Goal: Task Accomplishment & Management: Complete application form

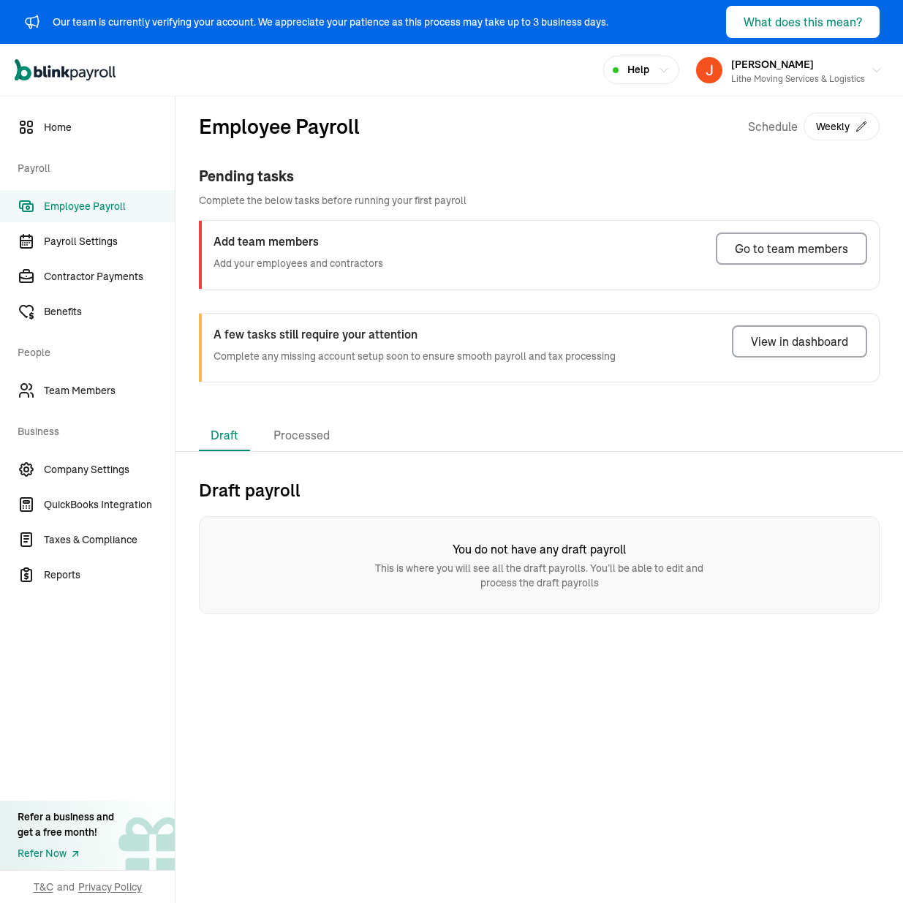
click at [655, 163] on div "Employee Payroll Schedule Weekly" at bounding box center [539, 138] width 681 height 54
click at [392, 412] on div "Employee Payroll Schedule Weekly Pending tasks Complete the below tasks before …" at bounding box center [540, 259] width 728 height 324
click at [96, 254] on link "Payroll Settings" at bounding box center [87, 241] width 175 height 32
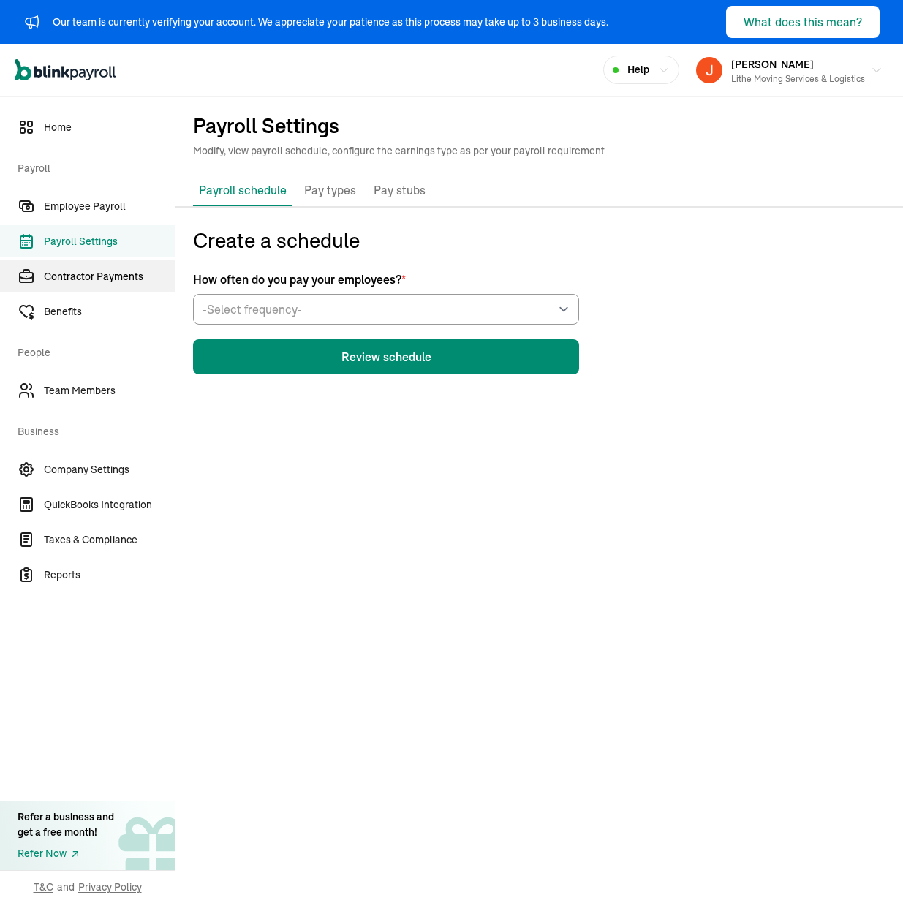
click at [98, 273] on span "Contractor Payments" at bounding box center [109, 276] width 131 height 15
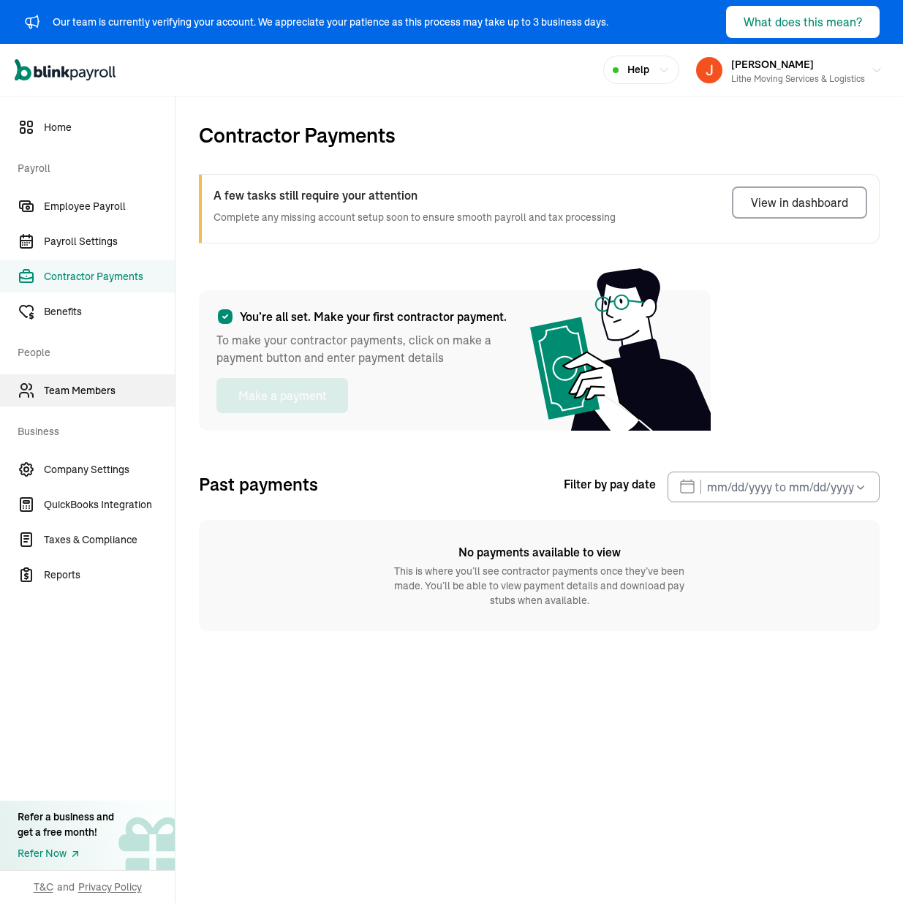
click at [101, 388] on span "Team Members" at bounding box center [109, 390] width 131 height 15
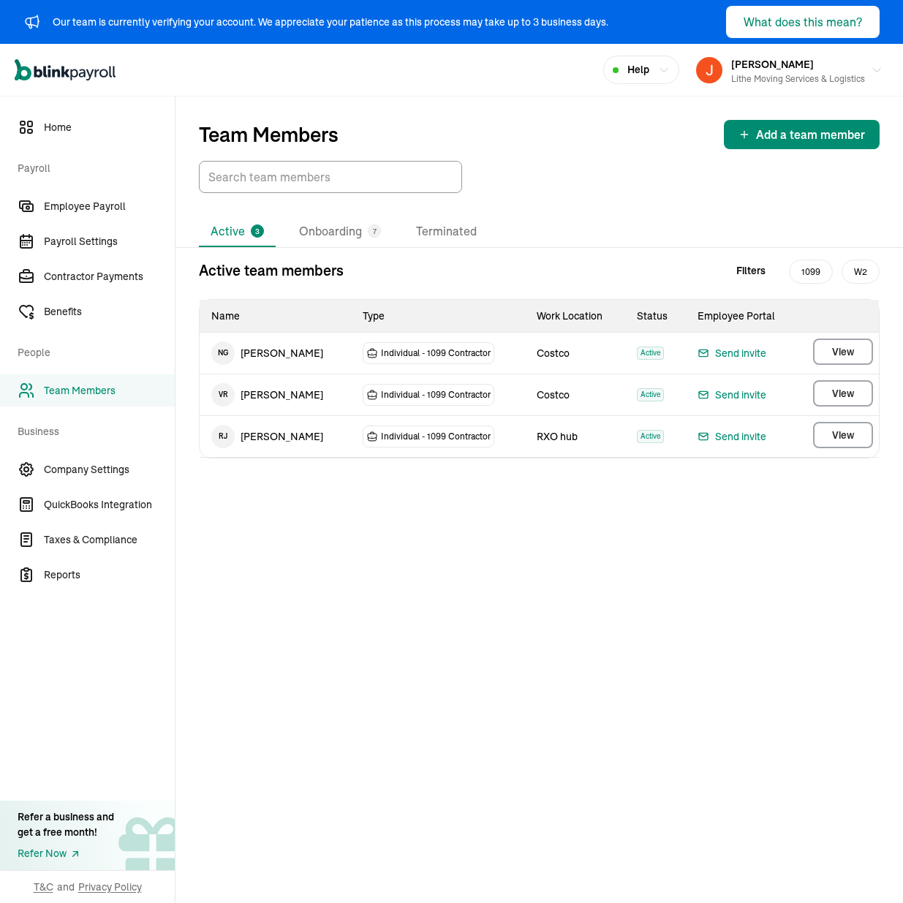
click at [338, 557] on div "Active 3 Onboarding 7 Terminated Active team members Filters 1099 W2 Name Type …" at bounding box center [540, 505] width 728 height 577
drag, startPoint x: 118, startPoint y: 241, endPoint x: 129, endPoint y: 286, distance: 46.7
click at [118, 241] on span "Payroll Settings" at bounding box center [109, 241] width 131 height 15
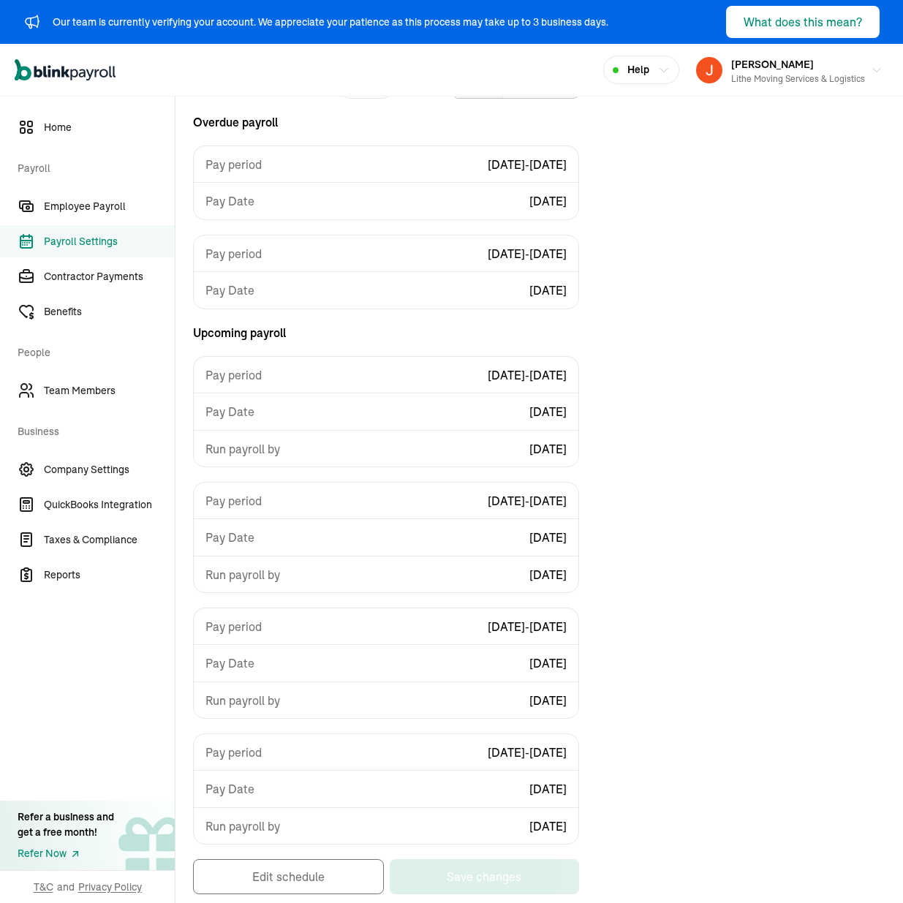
scroll to position [160, 0]
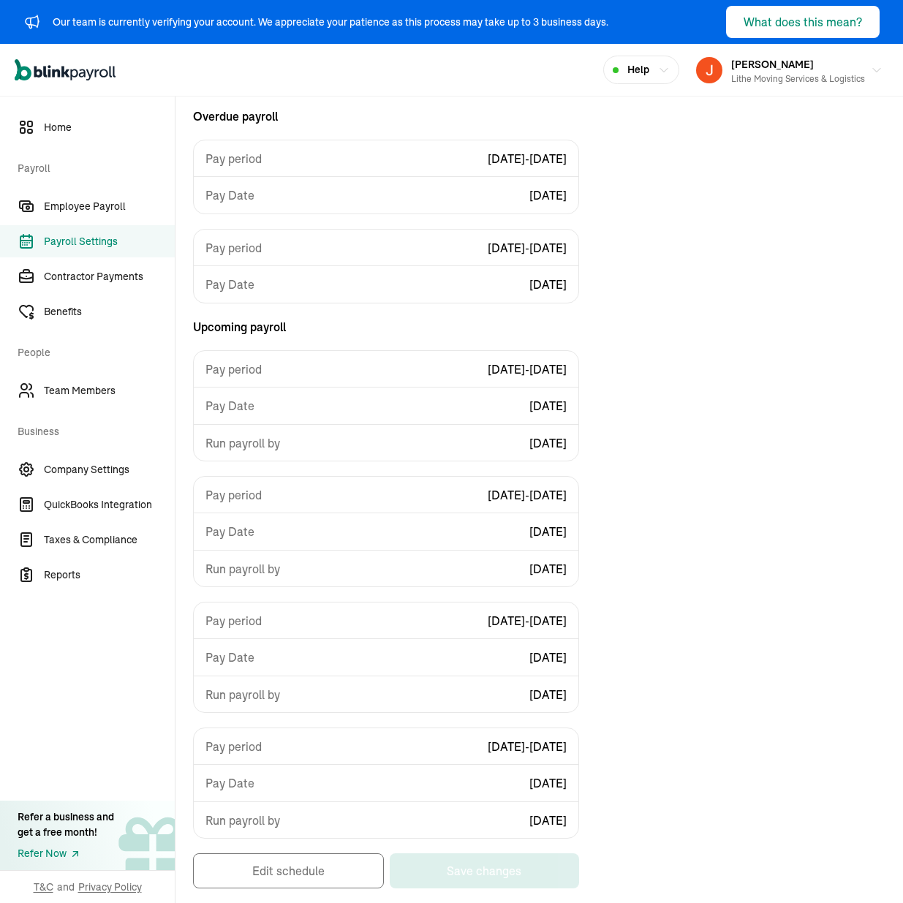
click at [706, 440] on div "Current schedule Weekly List Calendar Overdue payroll Pay period [DATE] - [DATE…" at bounding box center [540, 484] width 728 height 838
click at [545, 451] on div "Run payroll by [DATE]" at bounding box center [386, 442] width 385 height 37
click at [680, 471] on div "Current schedule Weekly List Calendar Overdue payroll Pay period [DATE] - [DATE…" at bounding box center [540, 484] width 728 height 838
click at [721, 279] on div "Current schedule Weekly List Calendar Overdue payroll Pay period [DATE] - [DATE…" at bounding box center [540, 484] width 728 height 838
click at [108, 291] on link "Contractor Payments" at bounding box center [87, 276] width 175 height 32
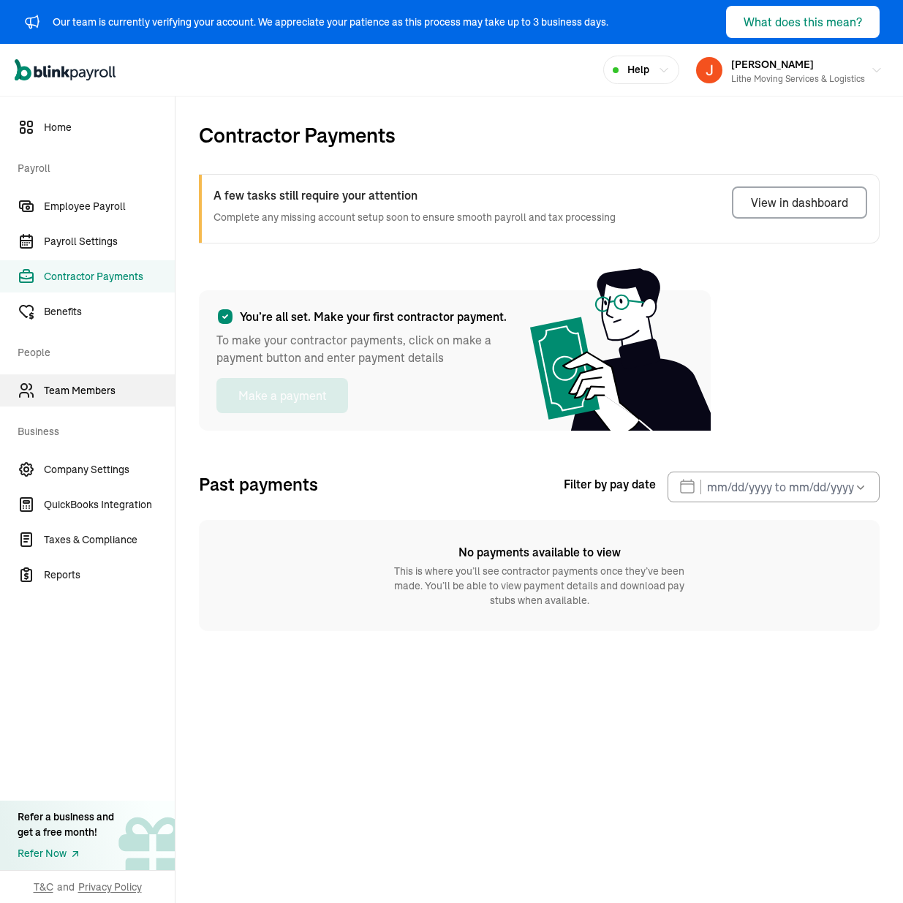
click at [113, 399] on link "Team Members" at bounding box center [87, 391] width 175 height 32
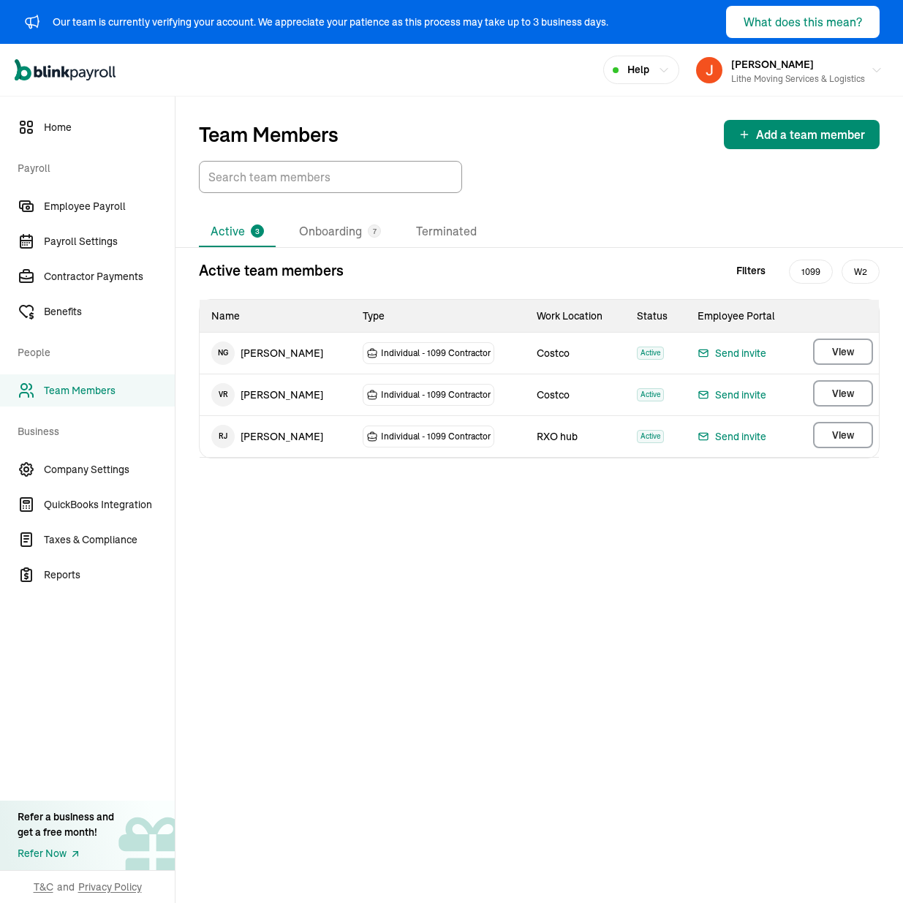
drag, startPoint x: 410, startPoint y: 535, endPoint x: 391, endPoint y: 519, distance: 25.4
click at [410, 535] on div "Active 3 Onboarding 7 Terminated Active team members Filters 1099 W2 Name Type …" at bounding box center [540, 505] width 728 height 577
click at [236, 222] on li "Active 3" at bounding box center [237, 232] width 77 height 31
click at [328, 243] on li "Onboarding 7" at bounding box center [339, 232] width 105 height 31
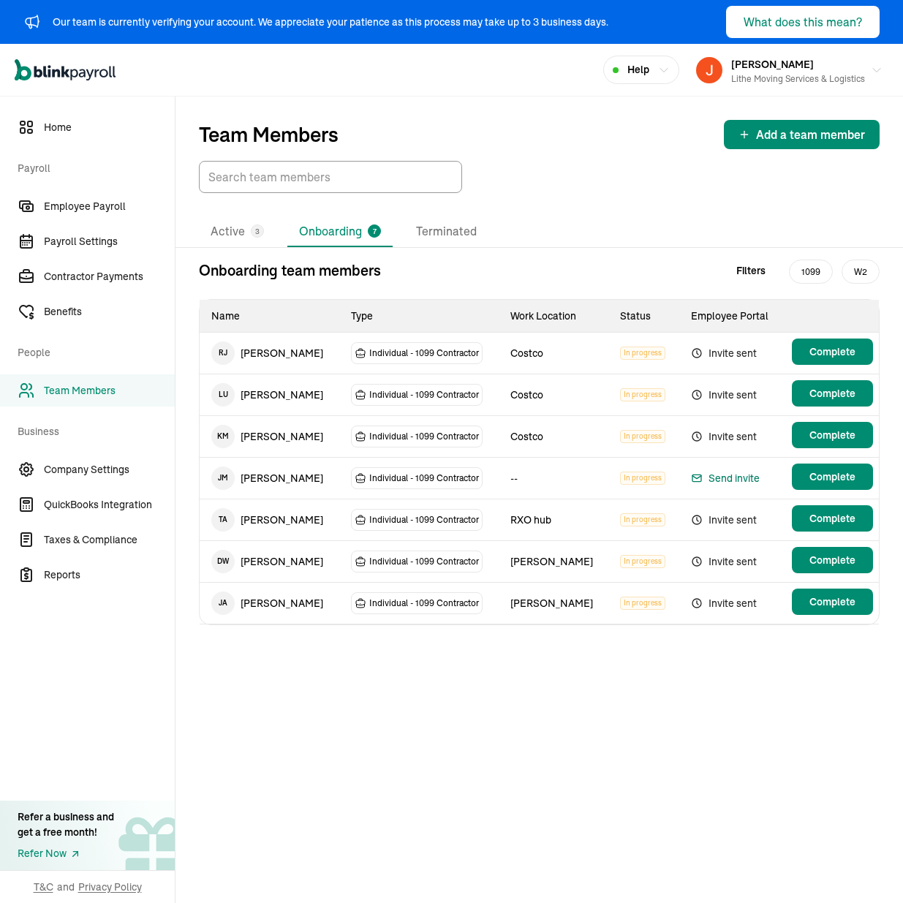
click at [737, 477] on div "Send invite" at bounding box center [725, 479] width 69 height 18
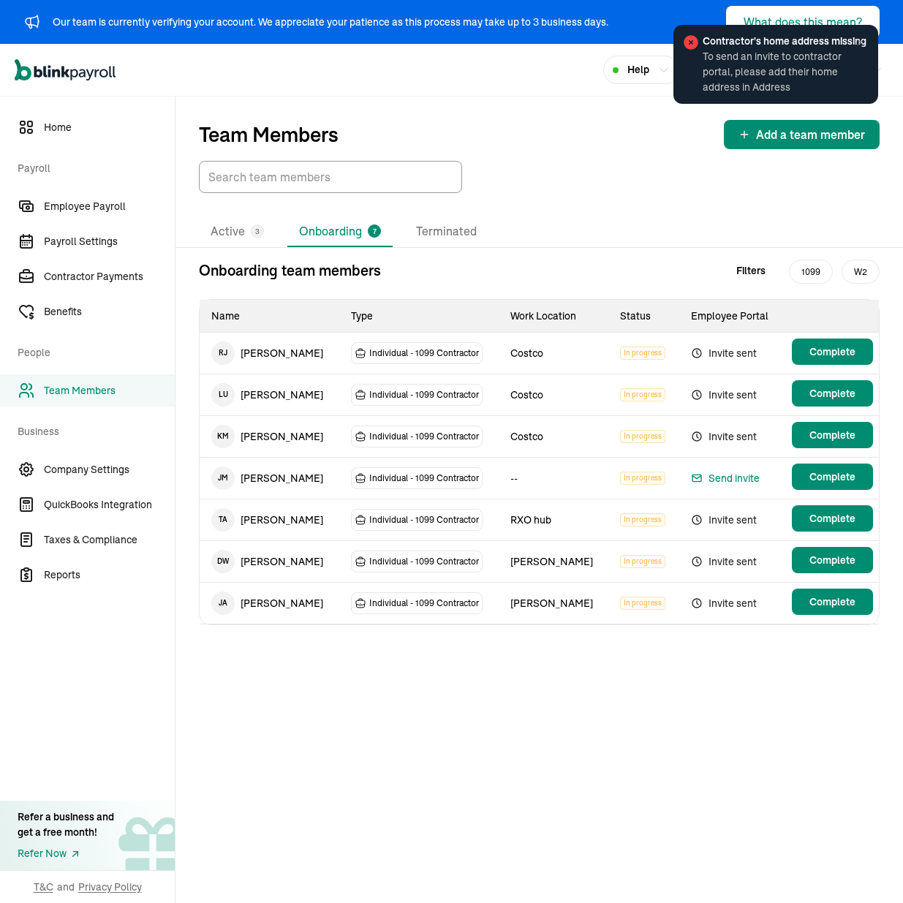
click at [855, 44] on icon at bounding box center [861, 43] width 12 height 12
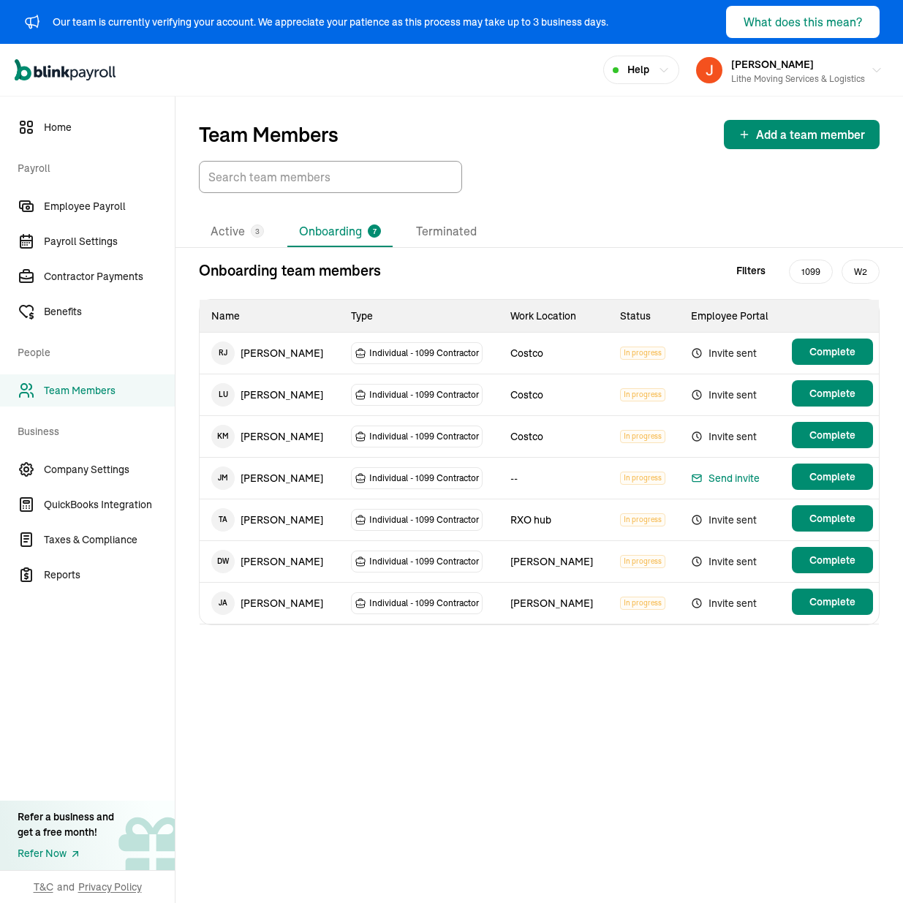
click at [298, 475] on td "[PERSON_NAME]" at bounding box center [270, 478] width 140 height 41
click at [729, 479] on div "Send invite" at bounding box center [725, 479] width 69 height 18
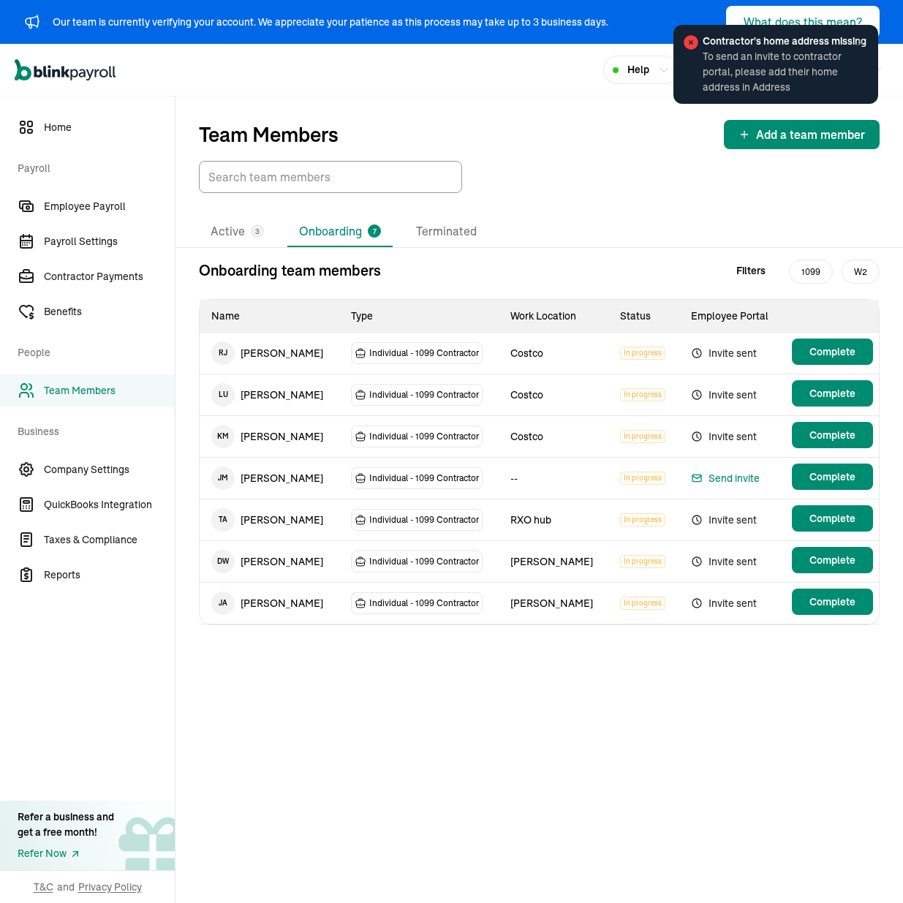
click at [271, 475] on td "[PERSON_NAME]" at bounding box center [270, 478] width 140 height 41
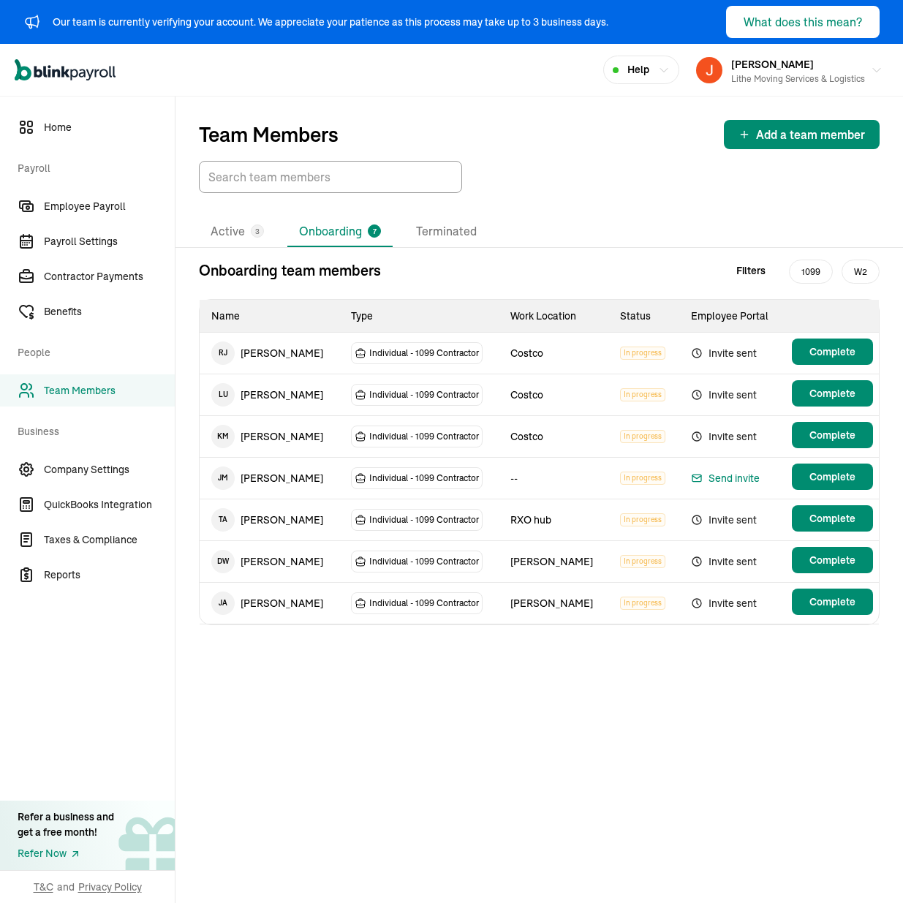
click at [394, 464] on td "Individual - 1099 Contractor" at bounding box center [419, 479] width 160 height 42
click at [396, 478] on span "Individual - 1099 Contractor" at bounding box center [424, 478] width 110 height 15
click at [850, 470] on span "Complete" at bounding box center [833, 477] width 46 height 15
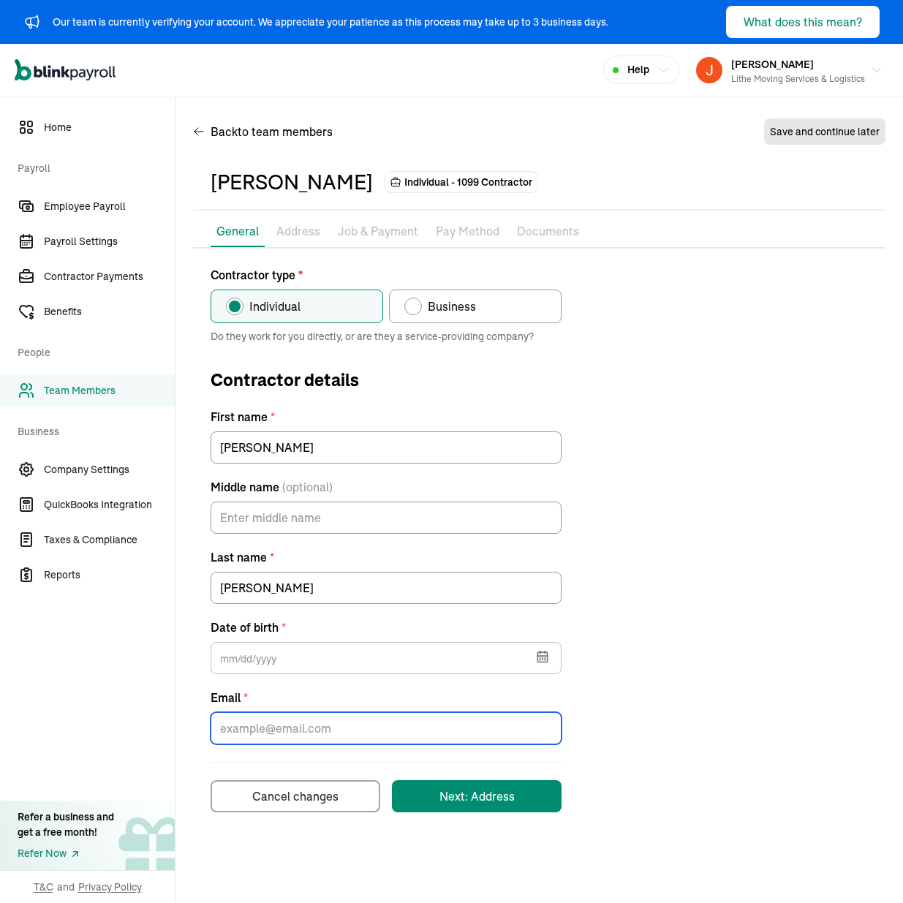
click at [465, 727] on input "Email *" at bounding box center [386, 728] width 351 height 32
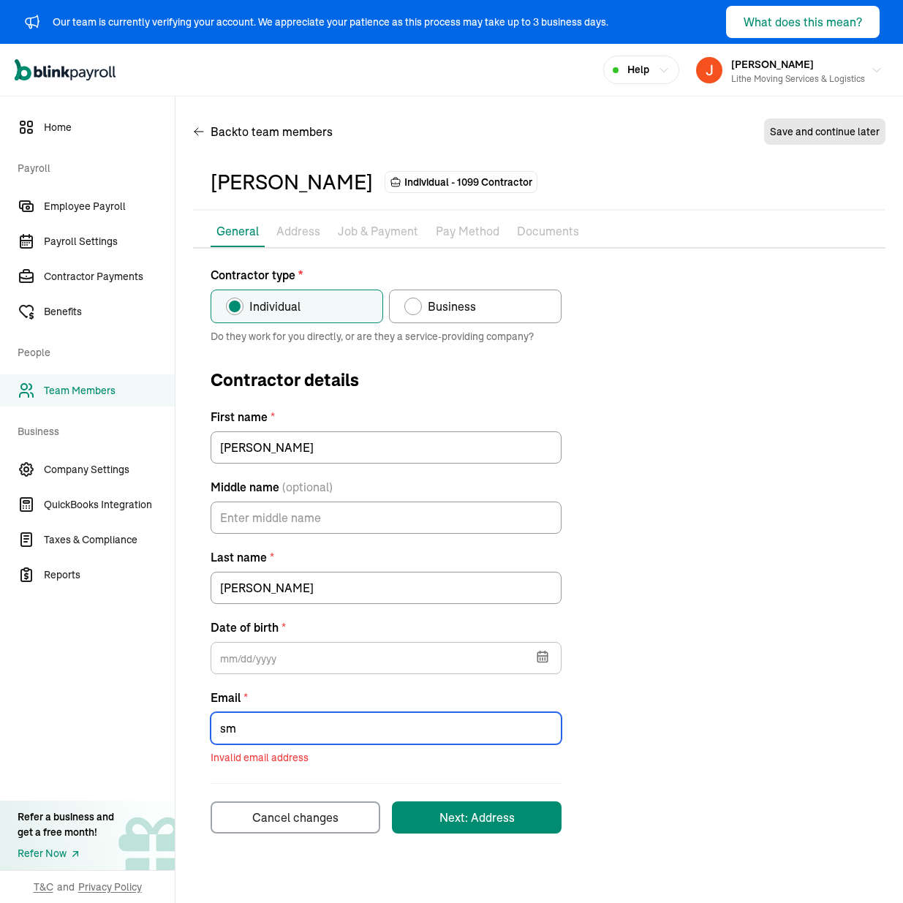
type input "s"
type input "j"
type input "m"
type input "[EMAIL_ADDRESS][DOMAIN_NAME]"
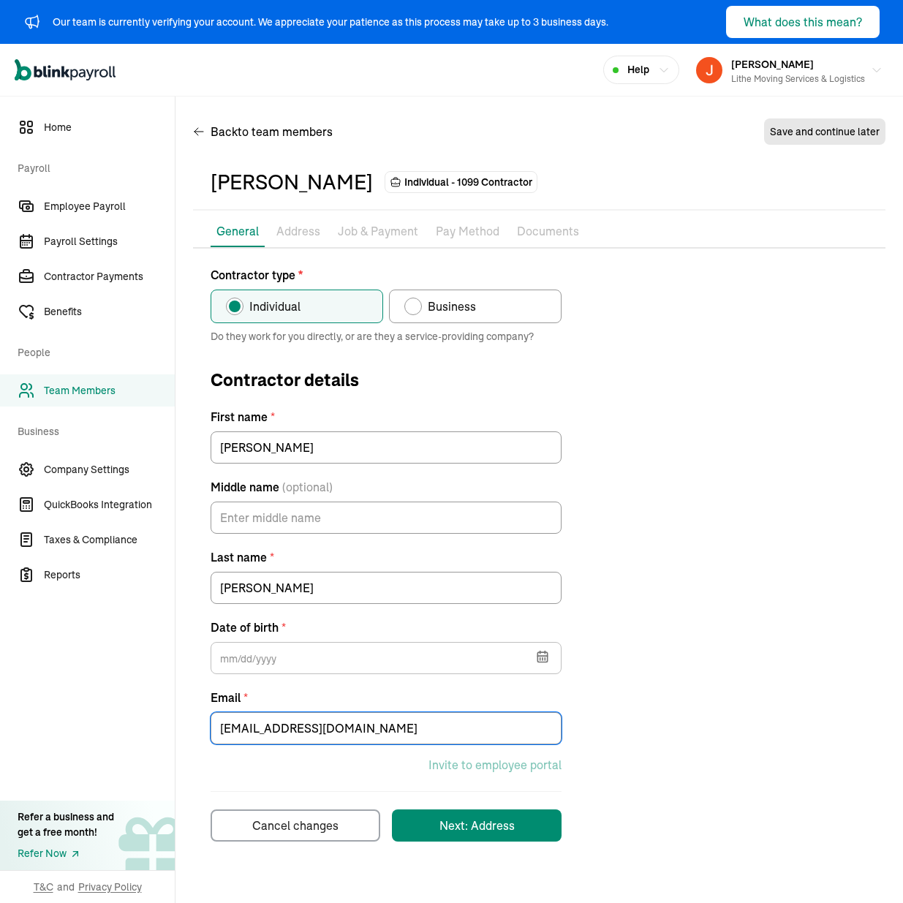
click at [508, 85] on div "Open main menu Help [PERSON_NAME] Lithe Moving Services & Logistics" at bounding box center [451, 70] width 903 height 53
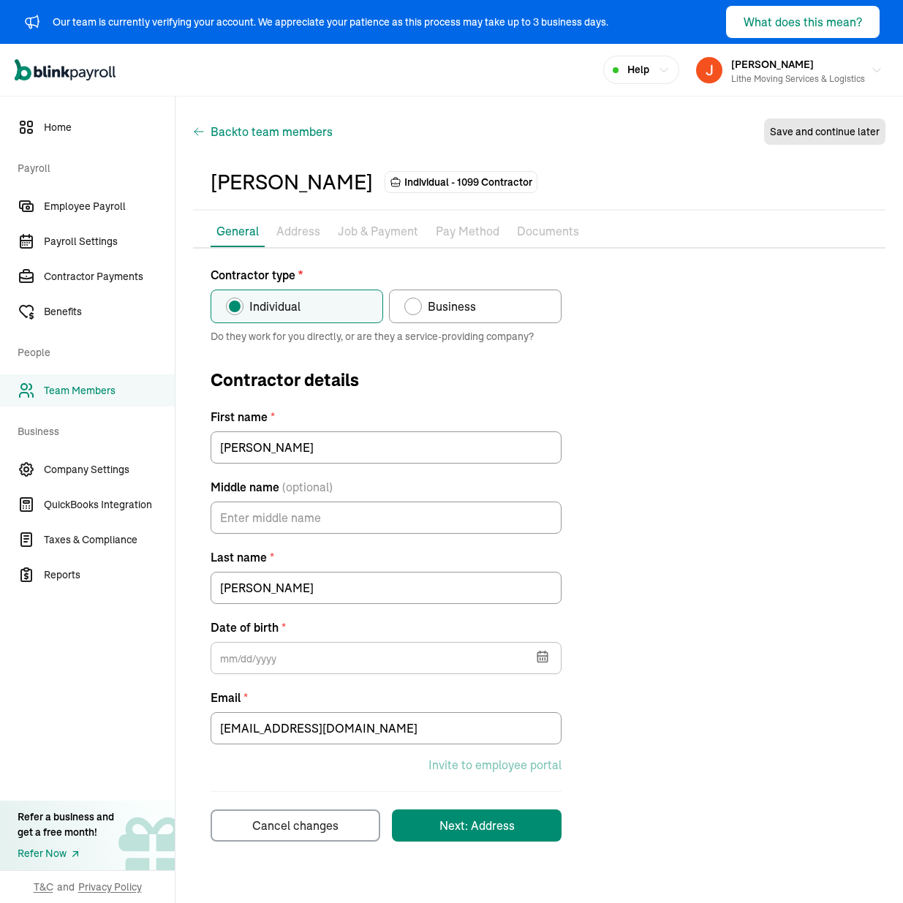
click at [228, 126] on span "Back to team members" at bounding box center [272, 132] width 122 height 18
click at [508, 822] on div "Next: Address" at bounding box center [477, 826] width 75 height 18
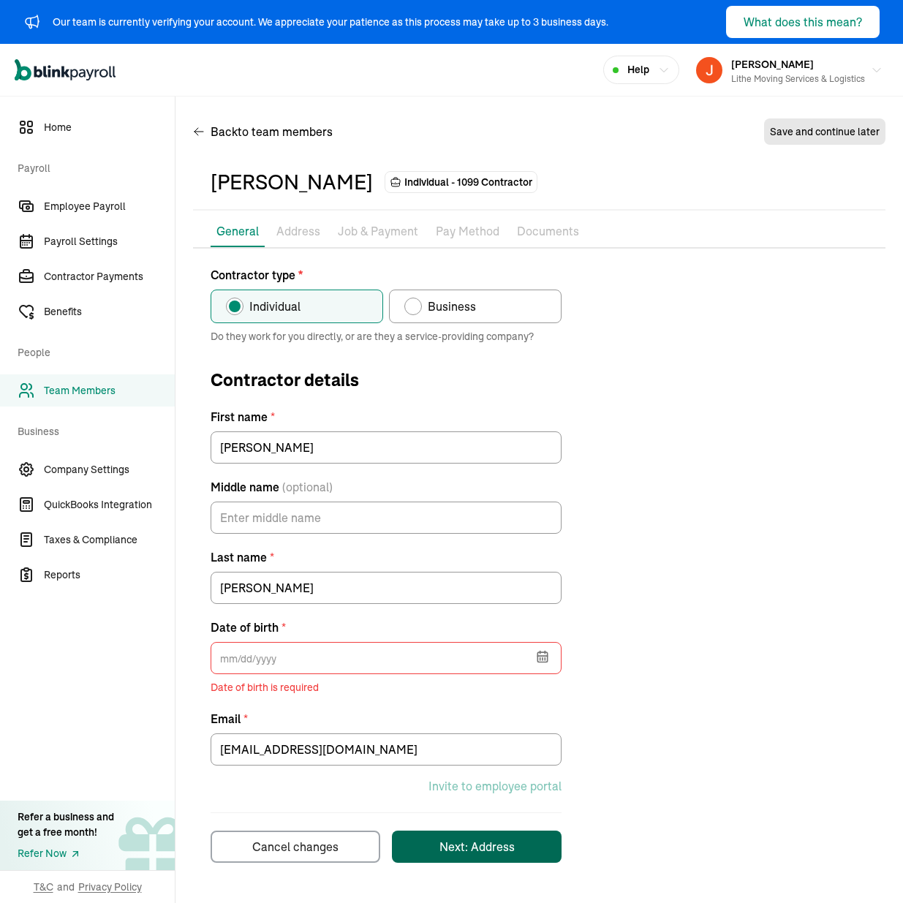
click at [659, 663] on div "Contractor type * Individual Business Do they work for you directly, or are the…" at bounding box center [539, 564] width 693 height 597
click at [285, 659] on input "text" at bounding box center [386, 658] width 351 height 32
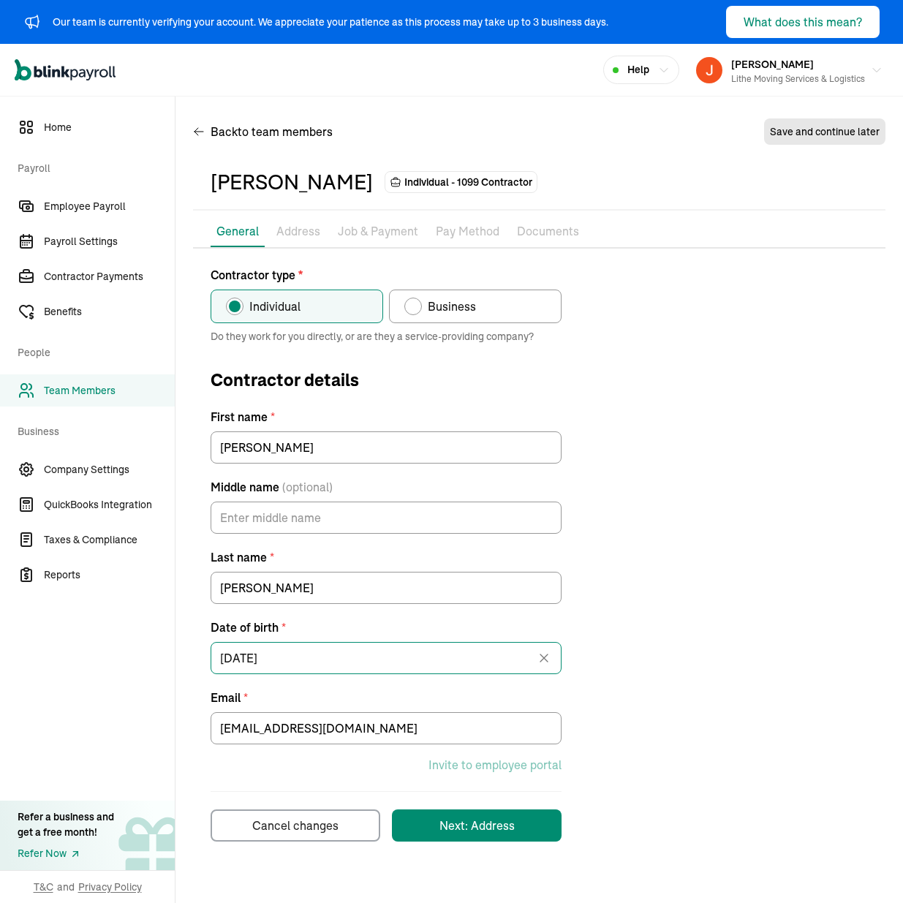
type input "[DATE]"
click at [707, 440] on div "Contractor type * Individual Business Do they work for you directly, or are the…" at bounding box center [539, 554] width 693 height 576
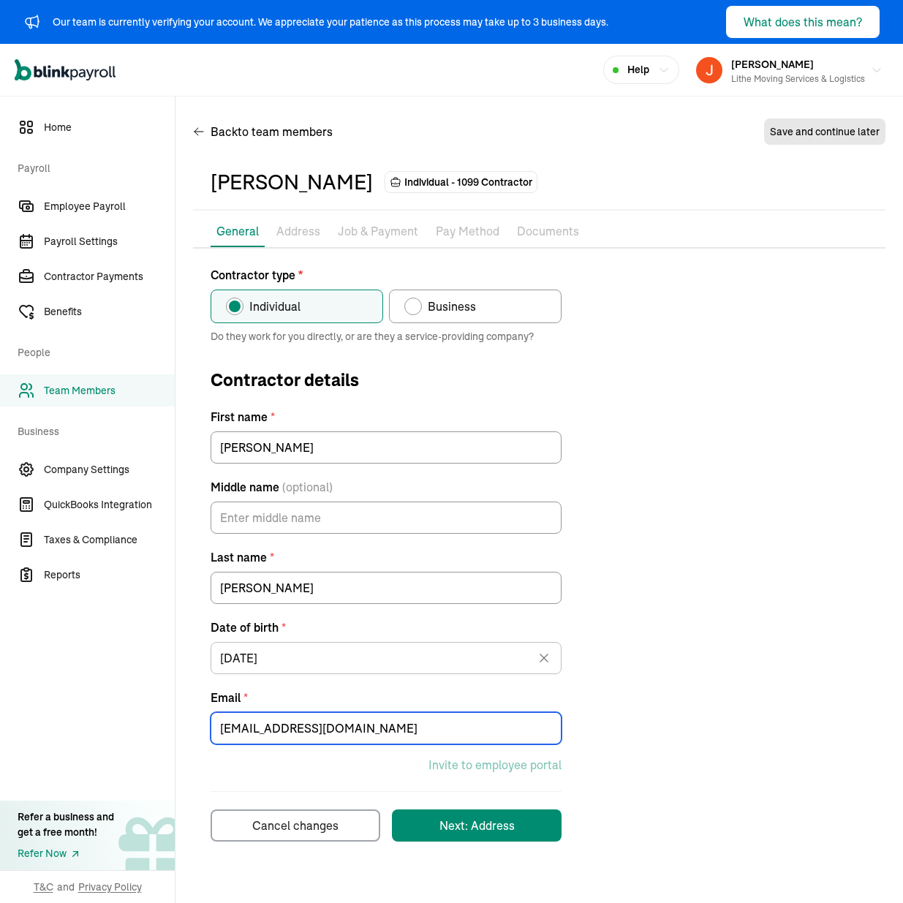
click at [451, 722] on input "[EMAIL_ADDRESS][DOMAIN_NAME]" at bounding box center [386, 728] width 351 height 32
click at [413, 719] on input "[EMAIL_ADDRESS][DOMAIN_NAME]" at bounding box center [386, 728] width 351 height 32
click at [399, 719] on input "[EMAIL_ADDRESS][DOMAIN_NAME]" at bounding box center [386, 728] width 351 height 32
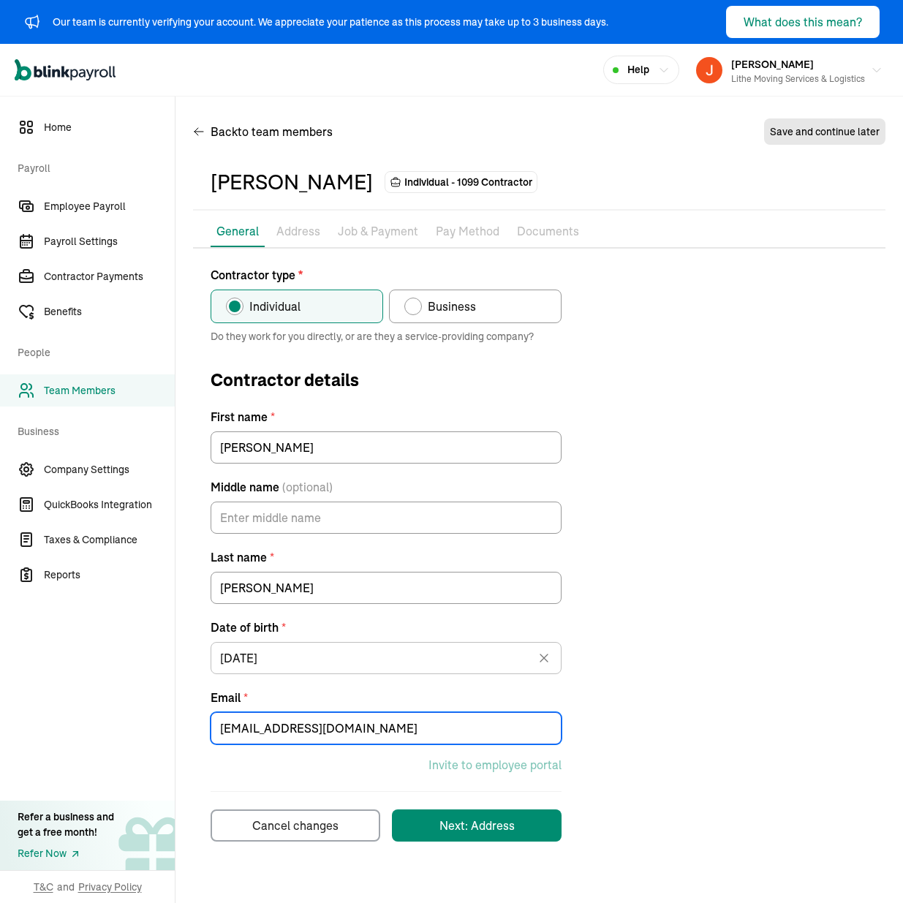
click at [396, 724] on input "[EMAIL_ADDRESS][DOMAIN_NAME]" at bounding box center [386, 728] width 351 height 32
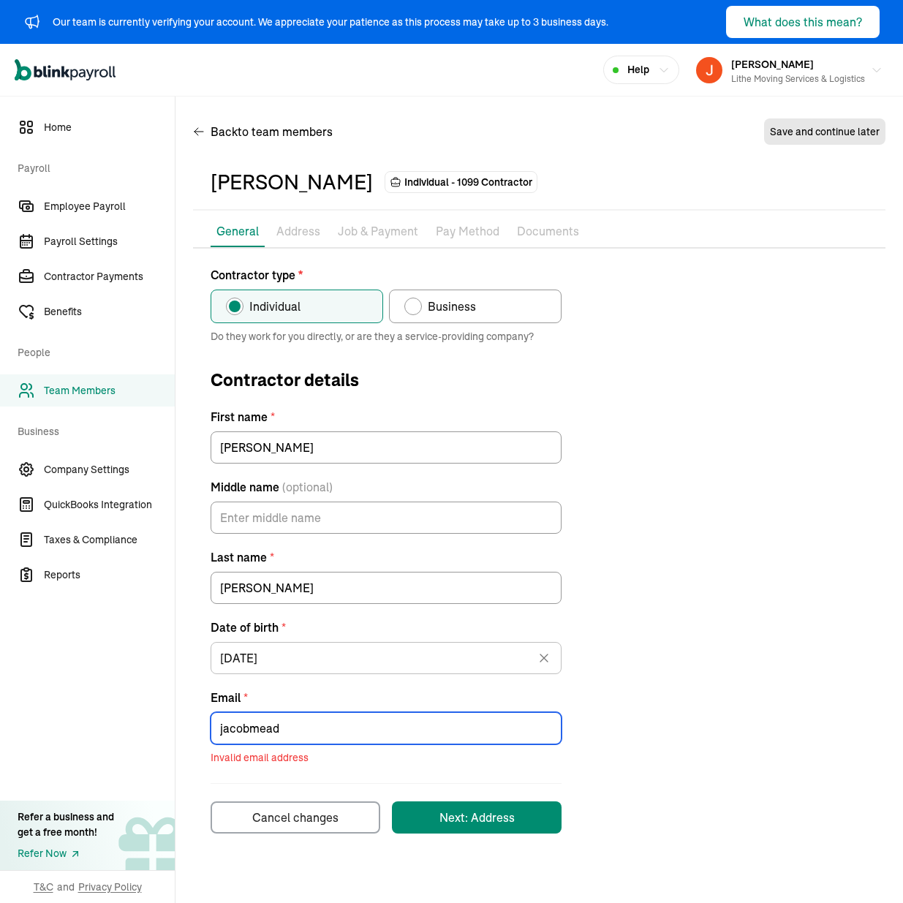
type input "[EMAIL_ADDRESS][DOMAIN_NAME]"
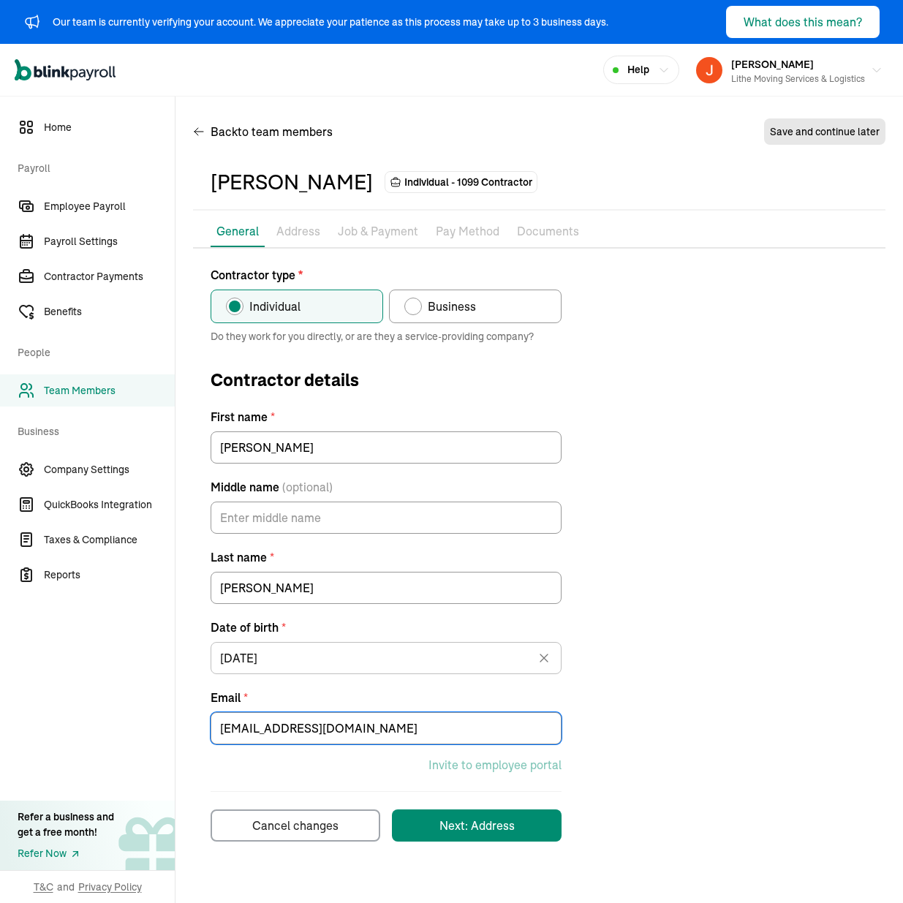
click at [659, 720] on div "Contractor type * Individual Business Do they work for you directly, or are the…" at bounding box center [539, 554] width 693 height 576
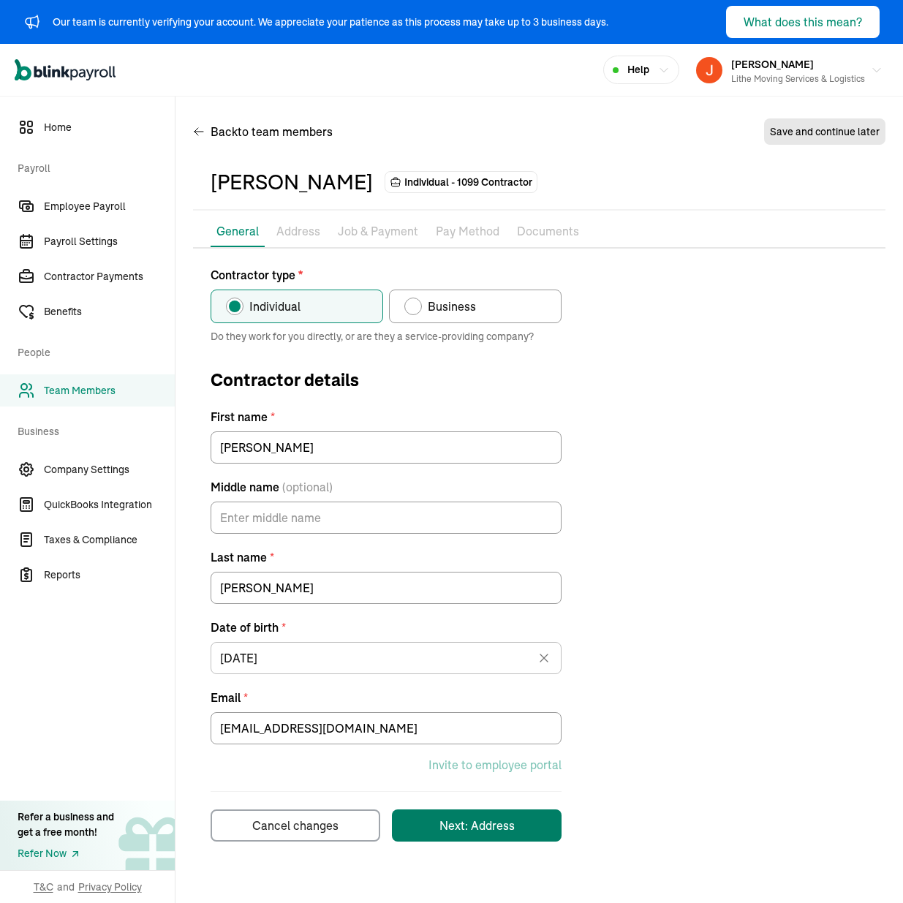
click at [488, 819] on div "Next: Address" at bounding box center [477, 826] width 75 height 18
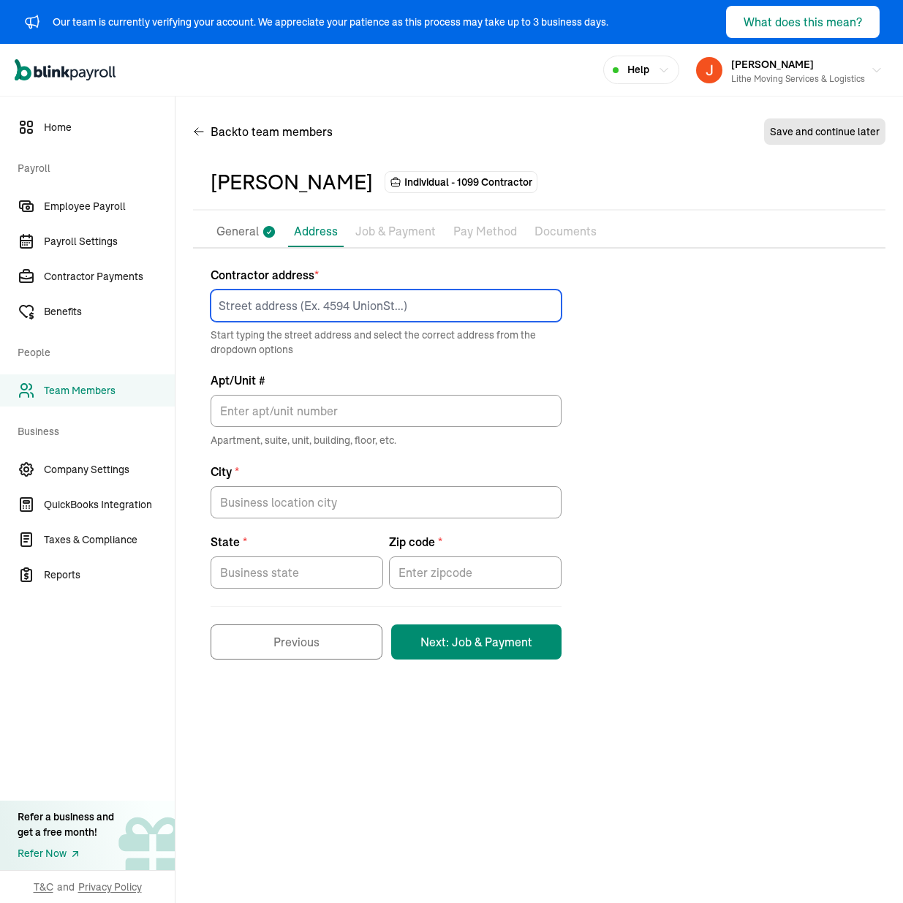
click at [369, 301] on input at bounding box center [386, 306] width 351 height 32
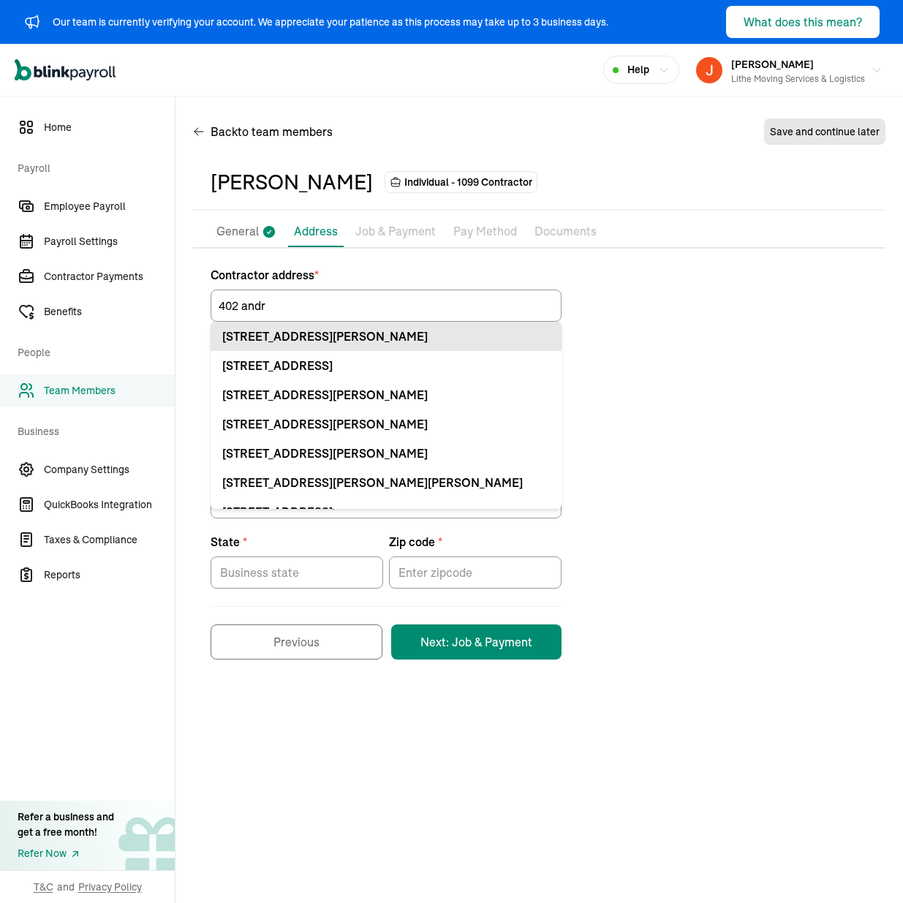
click at [418, 334] on div "[STREET_ADDRESS][PERSON_NAME]" at bounding box center [386, 337] width 328 height 18
type input "402 [PERSON_NAME]"
type input "[PERSON_NAME]"
type input "ID"
type input "83605"
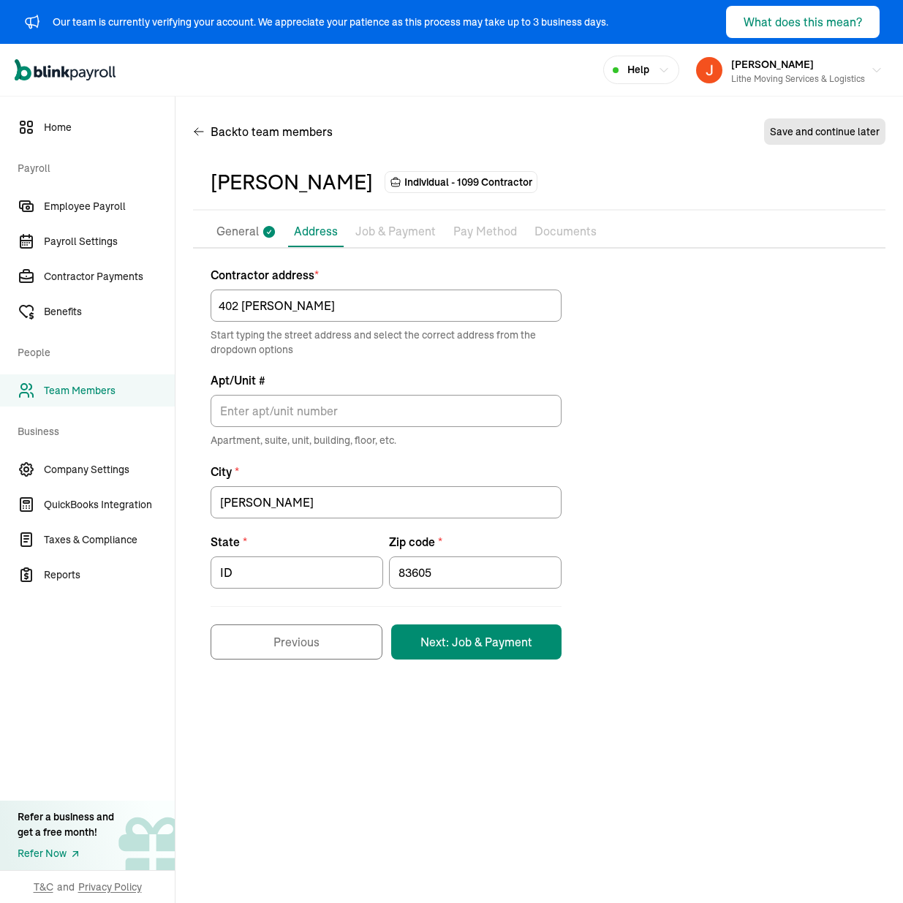
click at [647, 386] on div "Contractor address * [STREET_ADDRESS][PERSON_NAME] Start typing the street addr…" at bounding box center [539, 463] width 693 height 394
click at [494, 642] on button "Next: Job & Payment" at bounding box center [476, 642] width 170 height 35
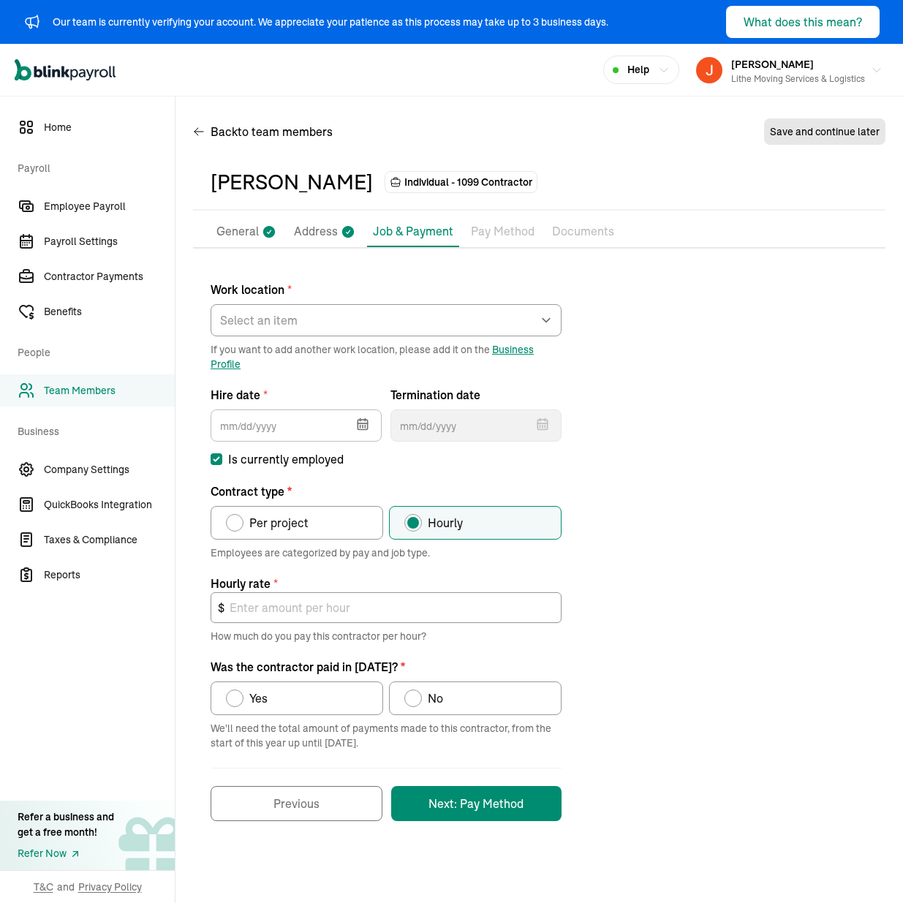
click at [358, 430] on icon "button" at bounding box center [363, 424] width 15 height 15
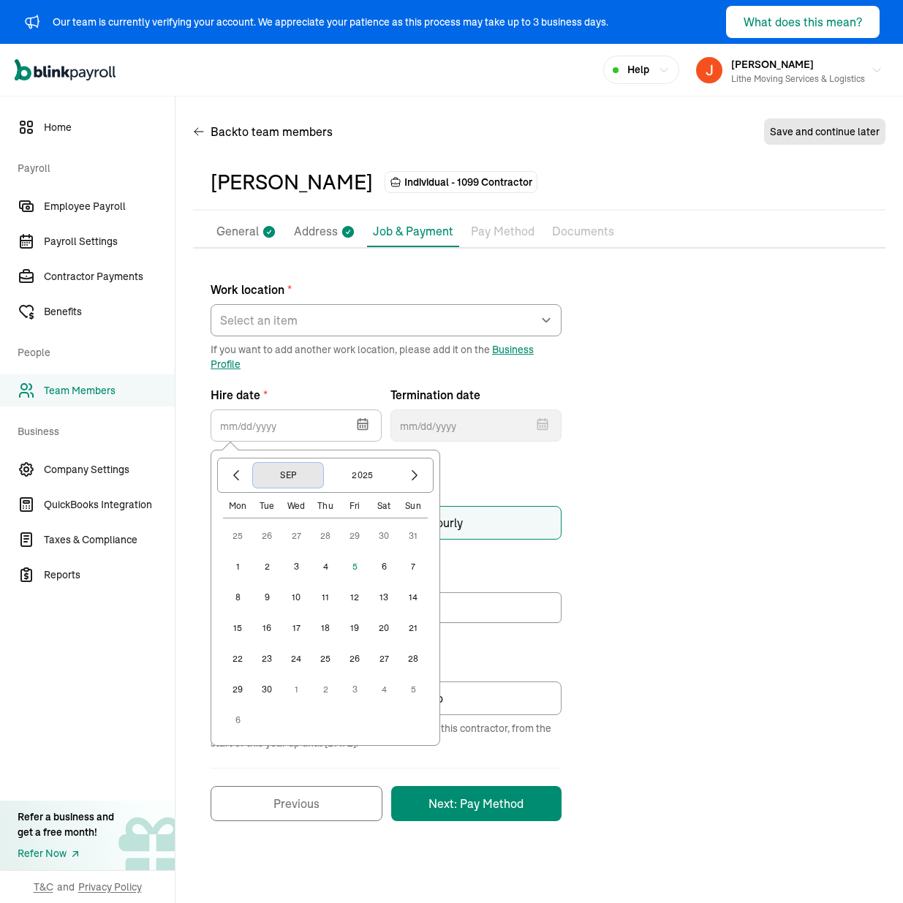
click at [294, 481] on button "Sep" at bounding box center [288, 475] width 70 height 25
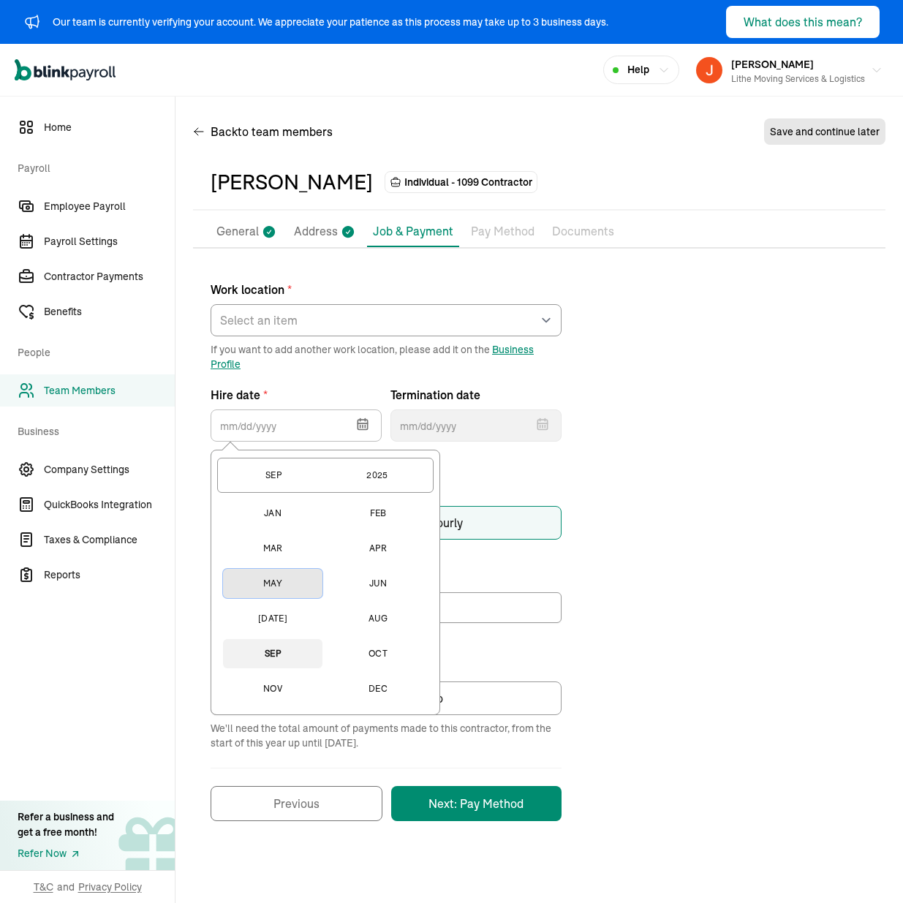
click at [285, 578] on button "May" at bounding box center [272, 583] width 99 height 29
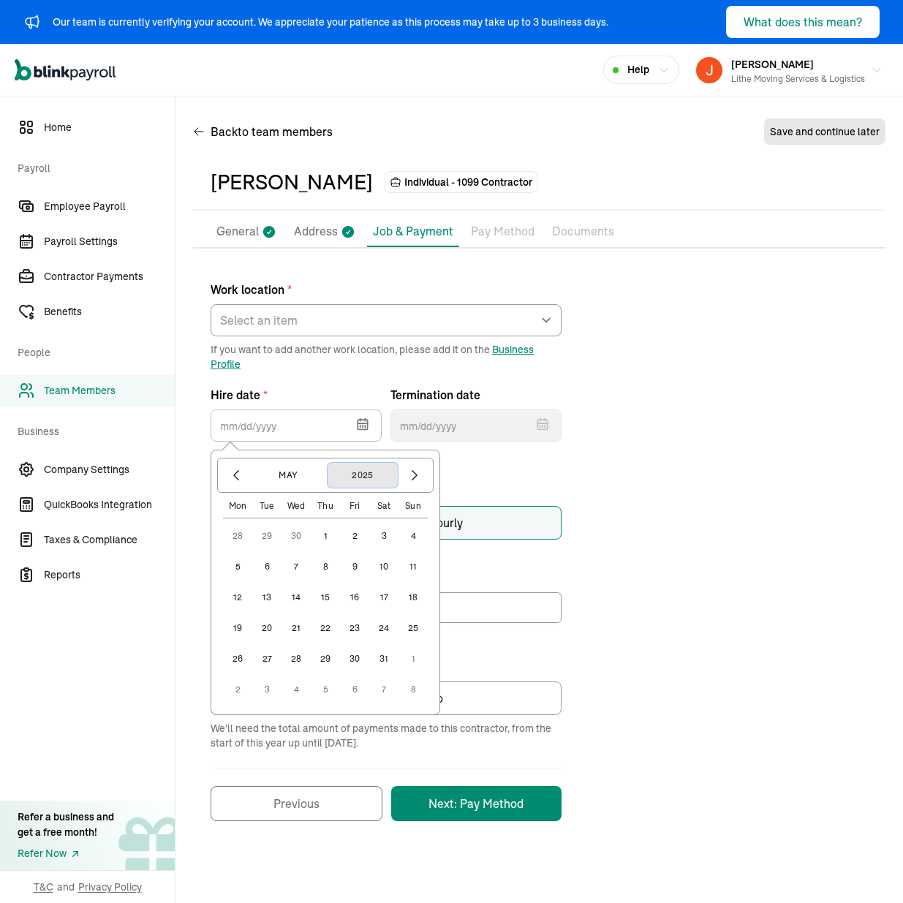
click at [372, 479] on button "2025" at bounding box center [363, 475] width 70 height 25
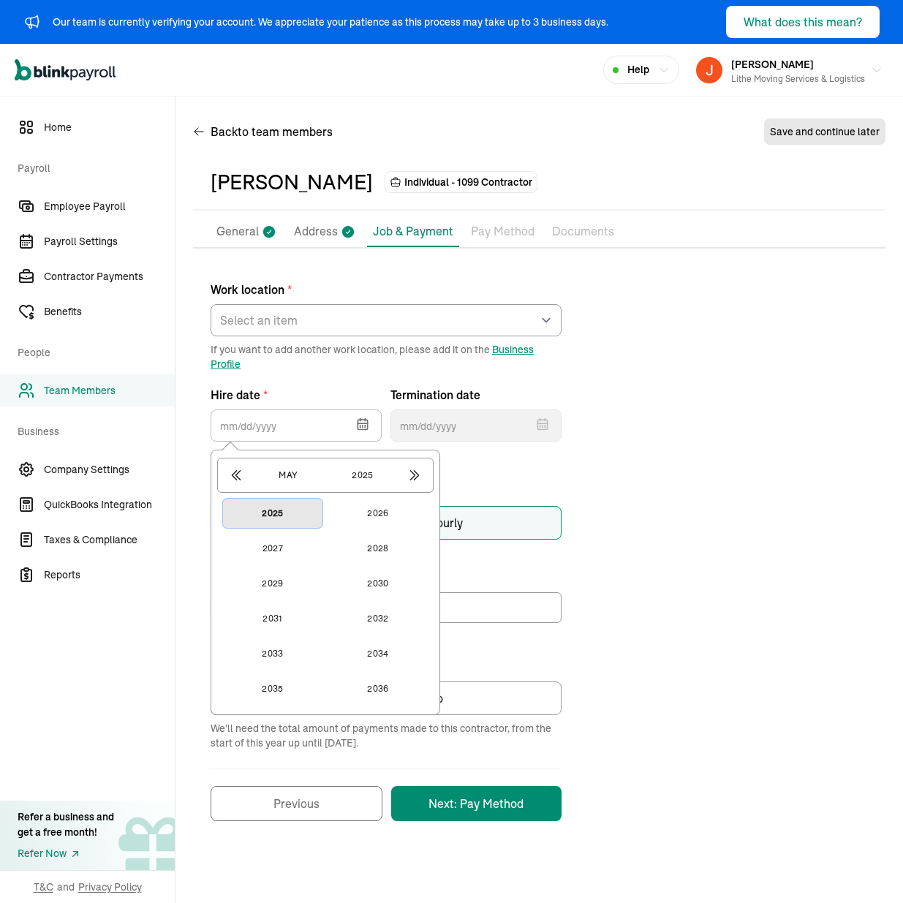
click at [297, 524] on button "2025" at bounding box center [272, 513] width 99 height 29
click at [296, 598] on button "14" at bounding box center [296, 597] width 29 height 29
type input "[DATE]"
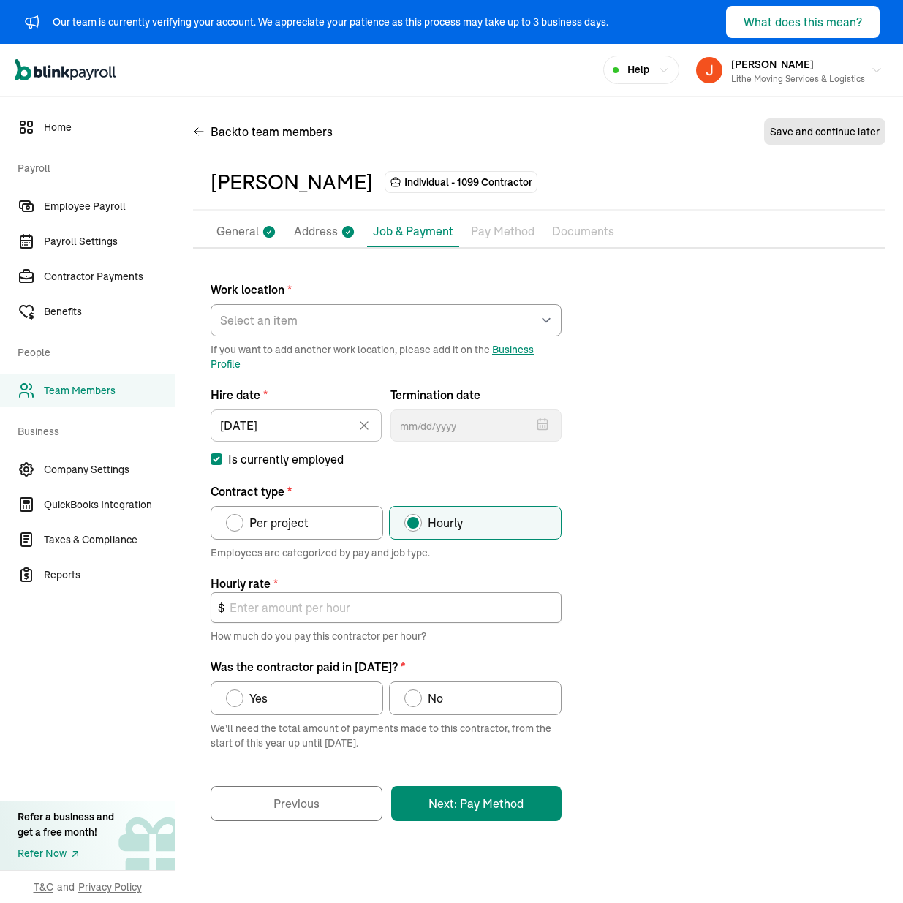
click at [323, 512] on label "Per project" at bounding box center [297, 523] width 173 height 34
click at [237, 514] on input "Per project" at bounding box center [231, 520] width 12 height 12
radio input "true"
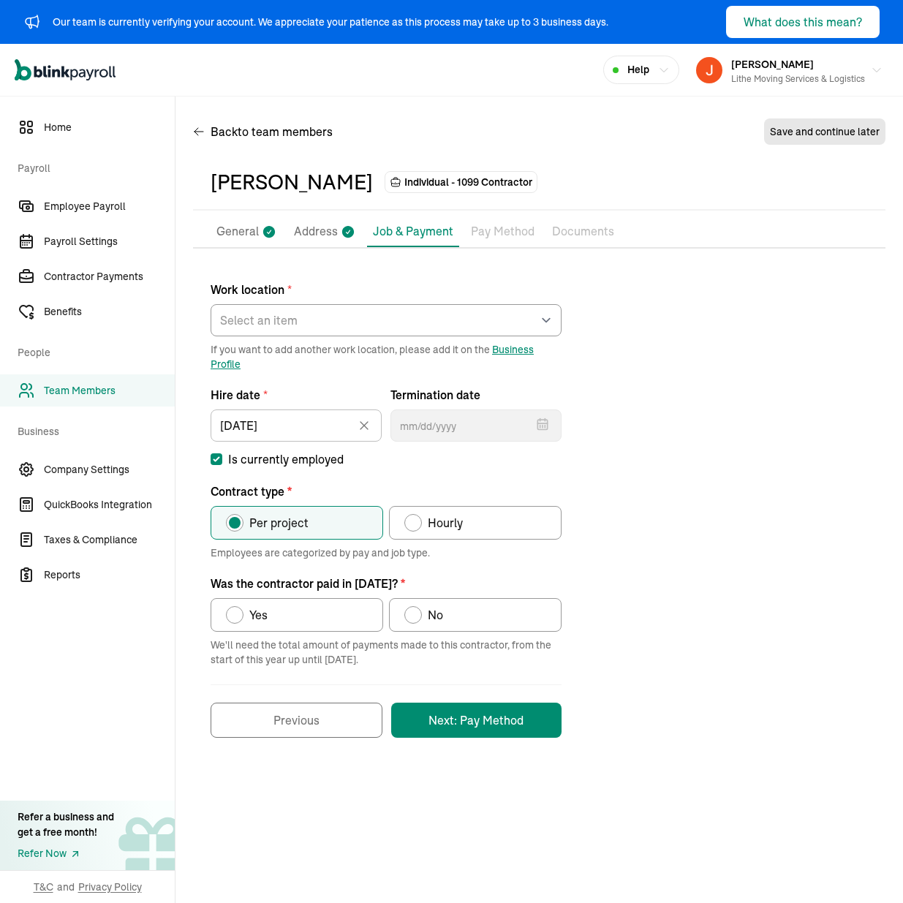
click at [357, 612] on label "Yes" at bounding box center [297, 615] width 173 height 34
click at [237, 612] on input "Yes" at bounding box center [231, 612] width 12 height 12
radio input "true"
click at [627, 634] on div "Work location * Select an item [PERSON_NAME] Costco RXO hub Works from home If …" at bounding box center [539, 502] width 693 height 472
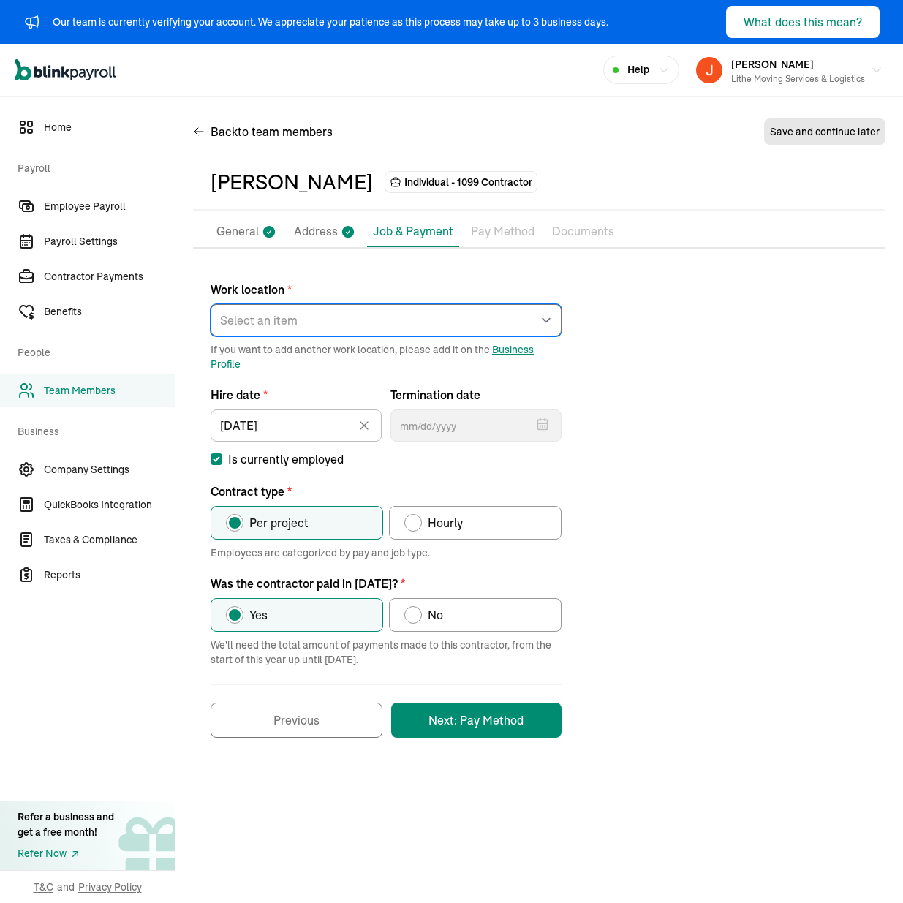
click at [459, 320] on select "Select an item [PERSON_NAME] Costco RXO hub Works from home" at bounding box center [386, 320] width 351 height 32
select select "[STREET_ADDRESS][PERSON_NAME]"
click at [211, 304] on select "Select an item [PERSON_NAME] Costco RXO hub Works from home" at bounding box center [386, 320] width 351 height 32
click at [690, 448] on div "Work location * Select an item [PERSON_NAME] Costco RXO hub Works from home If …" at bounding box center [539, 502] width 693 height 472
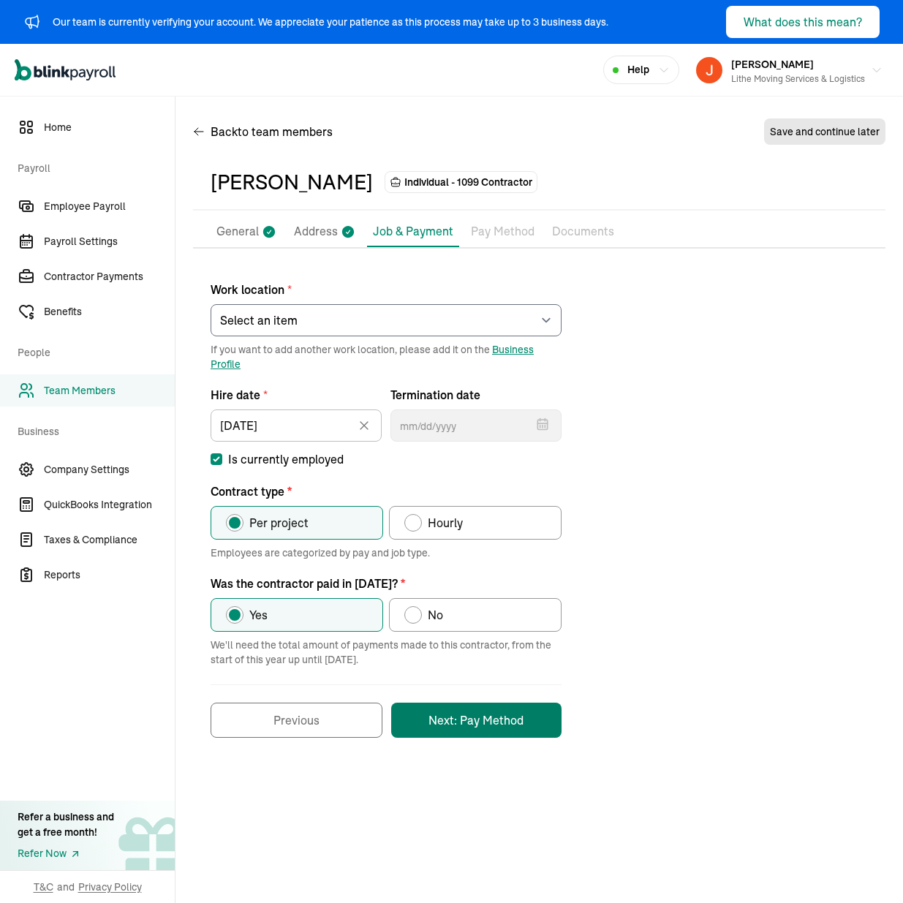
click at [527, 714] on button "Next: Pay Method" at bounding box center [476, 720] width 170 height 35
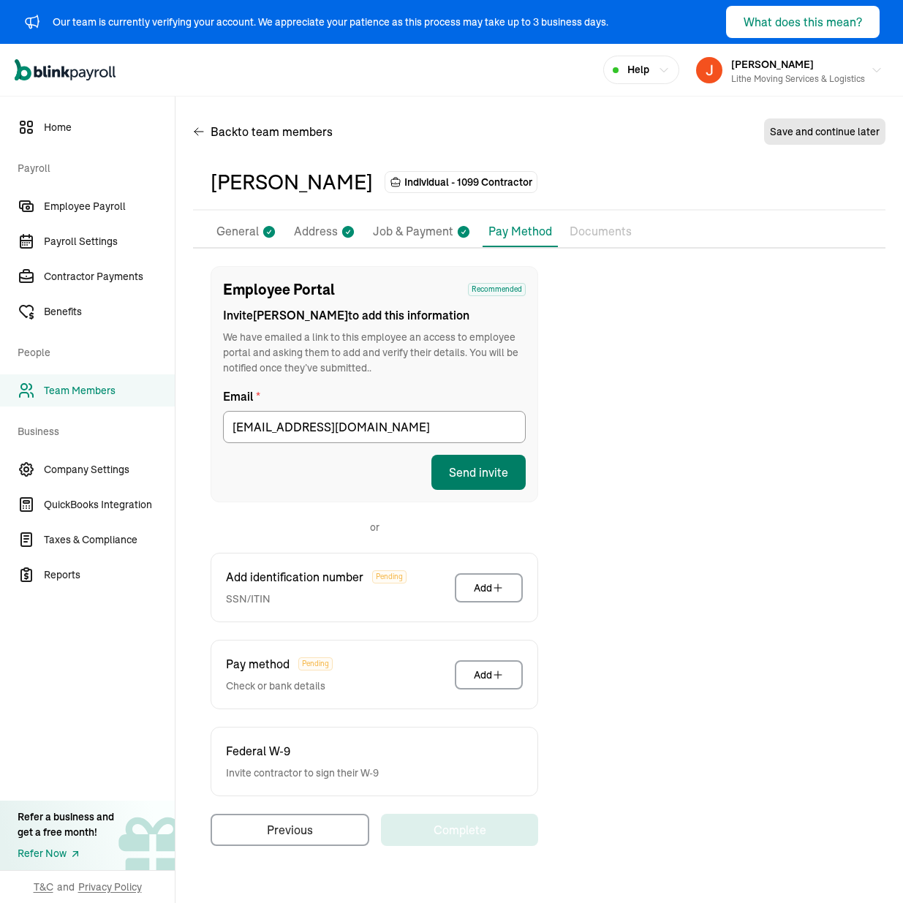
click at [463, 484] on button "Send invite" at bounding box center [479, 472] width 94 height 35
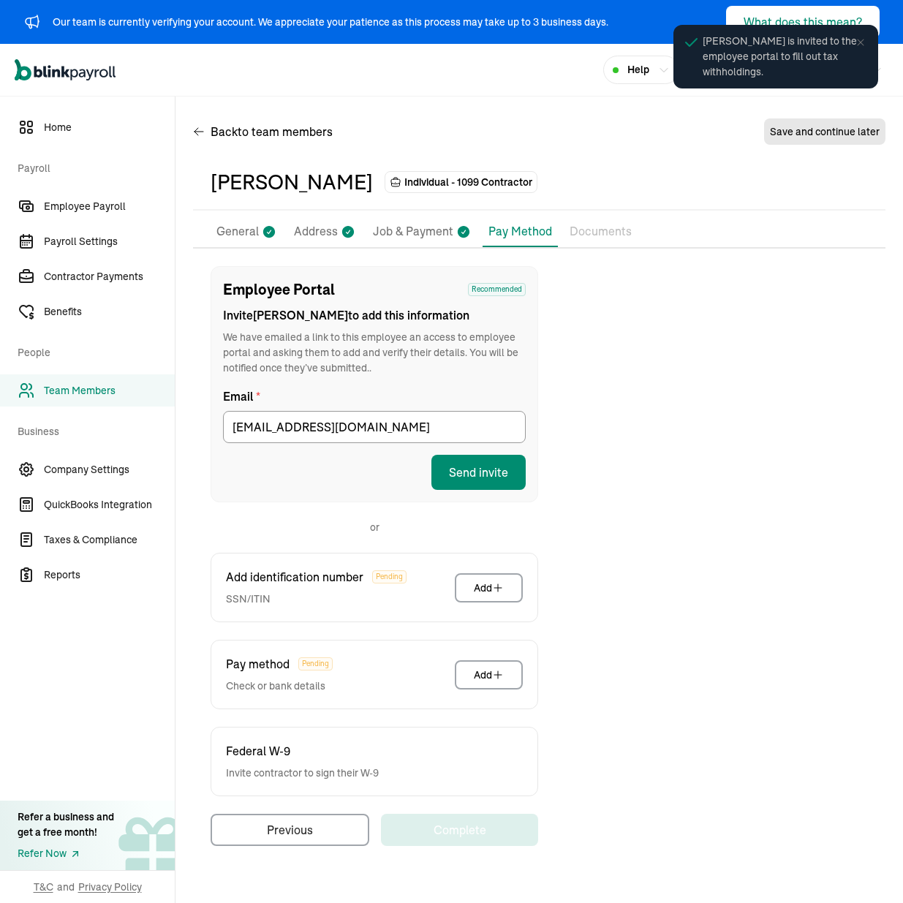
drag, startPoint x: 629, startPoint y: 373, endPoint x: 568, endPoint y: 289, distance: 104.2
click at [629, 372] on div "Employee Portal Recommended Invite [PERSON_NAME] to add this information We hav…" at bounding box center [539, 556] width 693 height 580
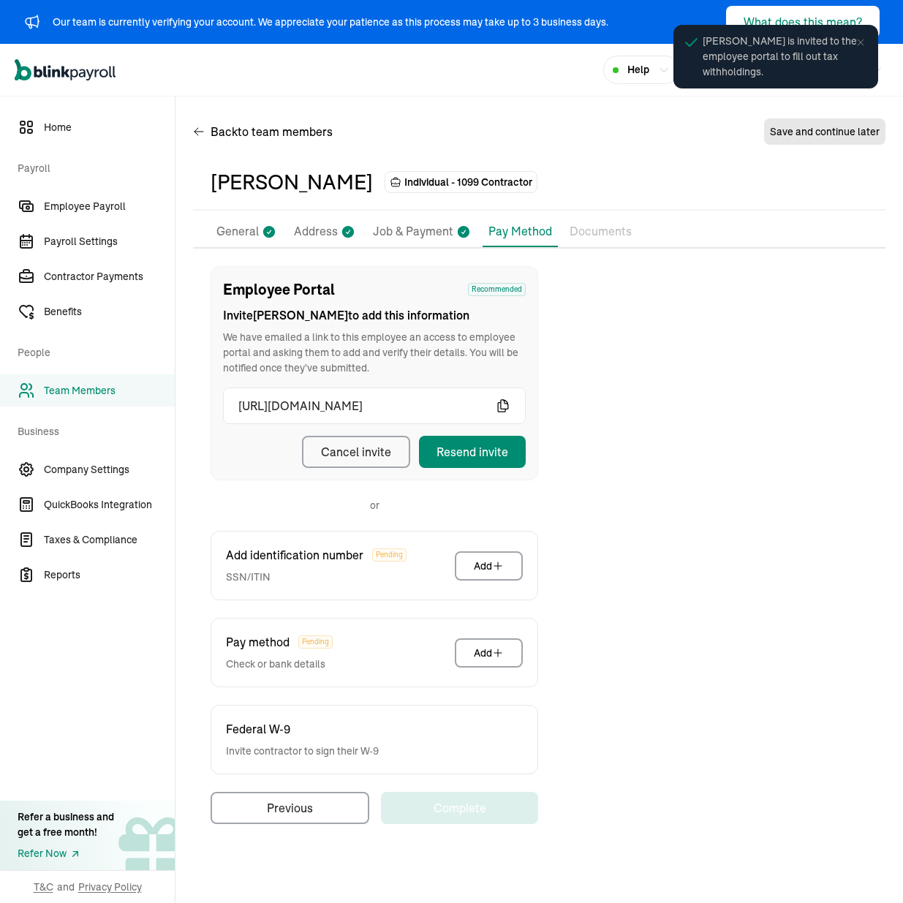
click at [561, 142] on div "Back to team members Save and continue later" at bounding box center [539, 134] width 693 height 41
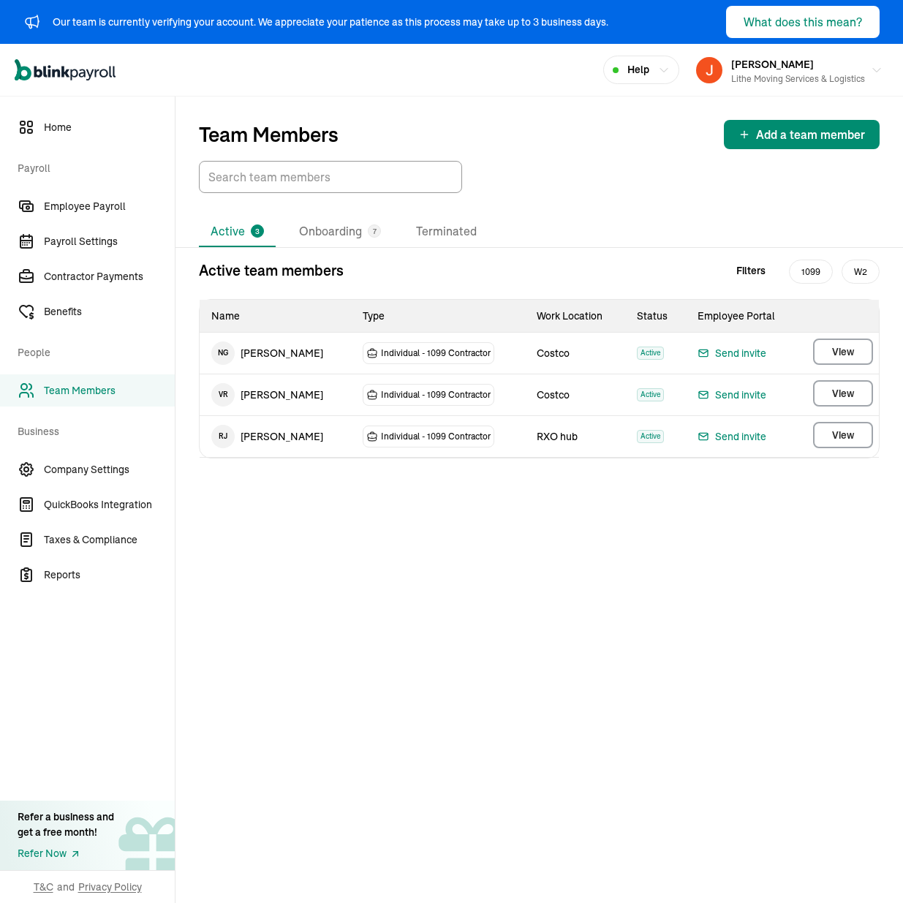
click at [419, 493] on div "Active 3 Onboarding 7 Terminated Active team members Filters 1099 W2 Name Type …" at bounding box center [540, 505] width 728 height 577
click at [682, 277] on div "Active team members Filters 1099 W2" at bounding box center [539, 271] width 681 height 22
click at [345, 236] on li "Onboarding 7" at bounding box center [339, 232] width 105 height 31
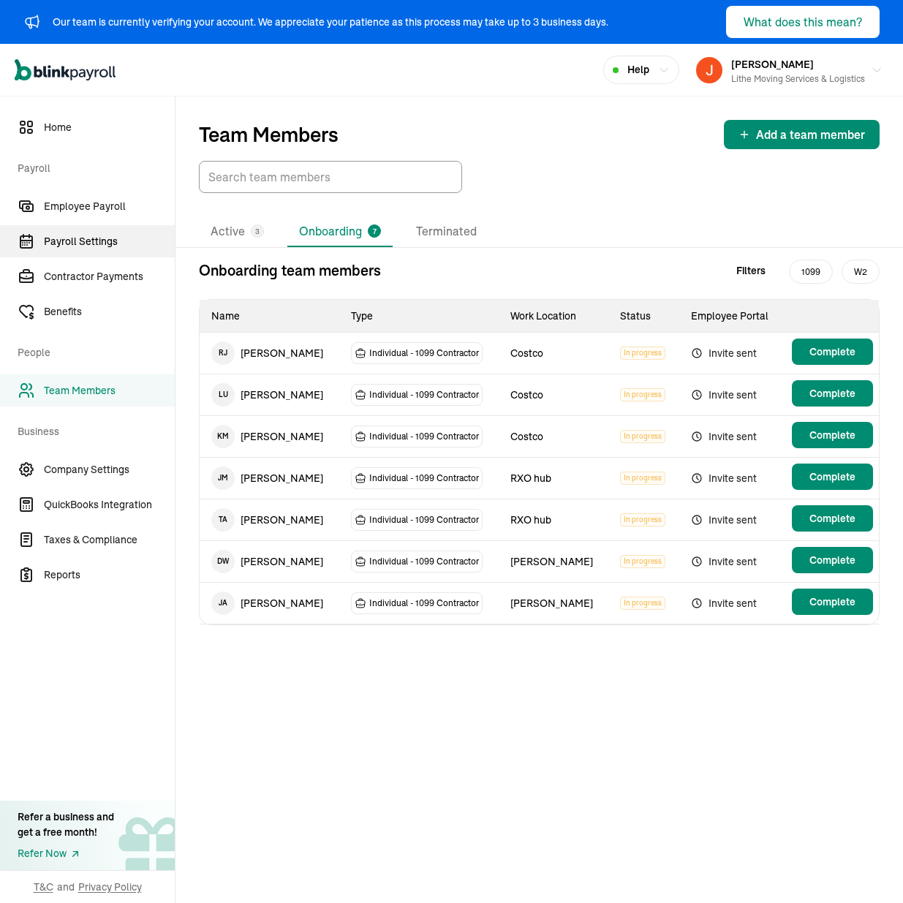
click at [94, 243] on span "Payroll Settings" at bounding box center [109, 241] width 131 height 15
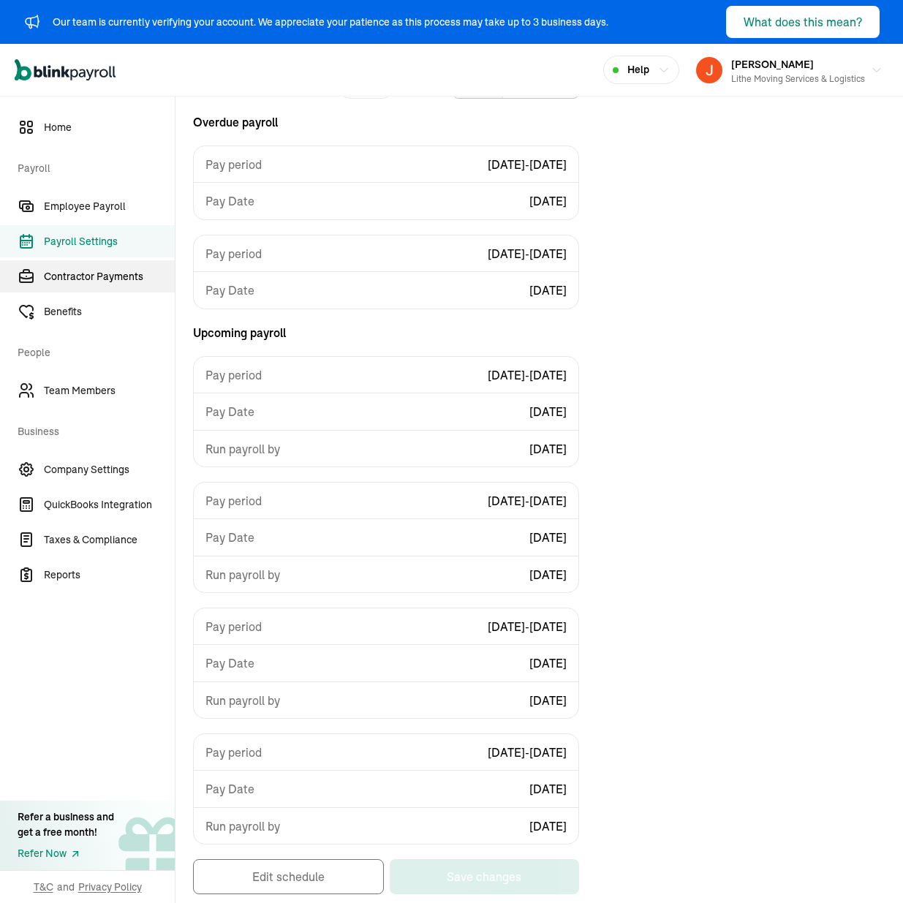
scroll to position [160, 0]
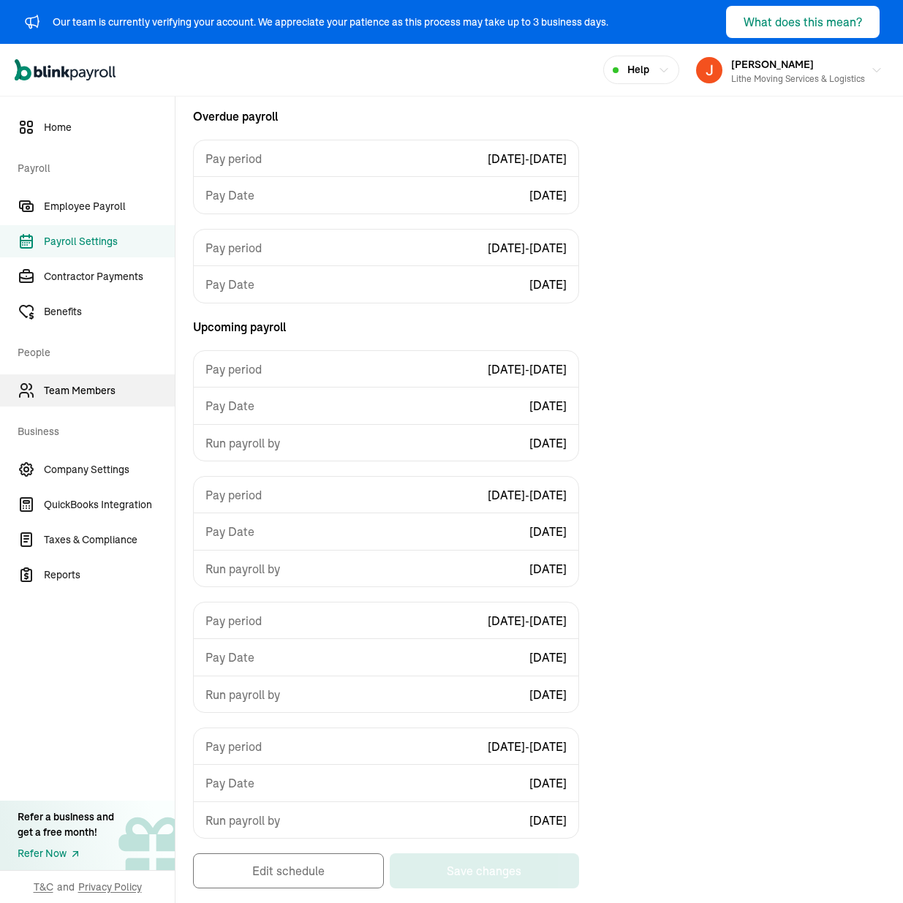
click at [119, 392] on span "Team Members" at bounding box center [109, 390] width 131 height 15
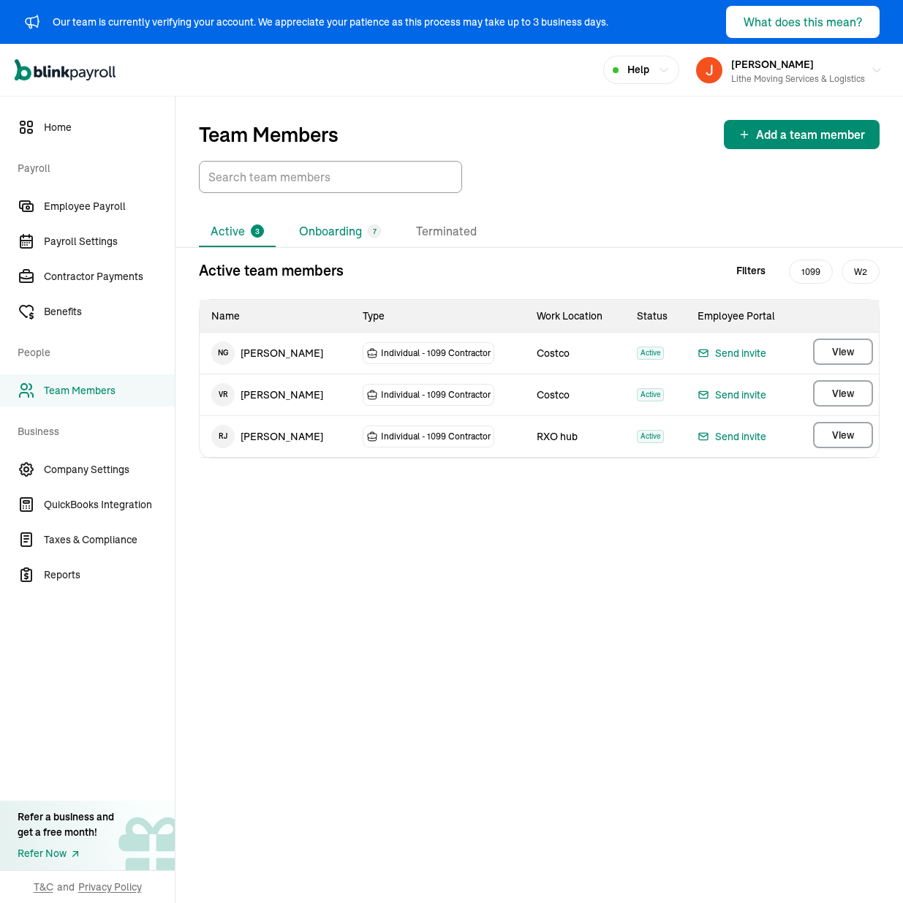
click at [323, 238] on li "Onboarding 7" at bounding box center [339, 232] width 105 height 31
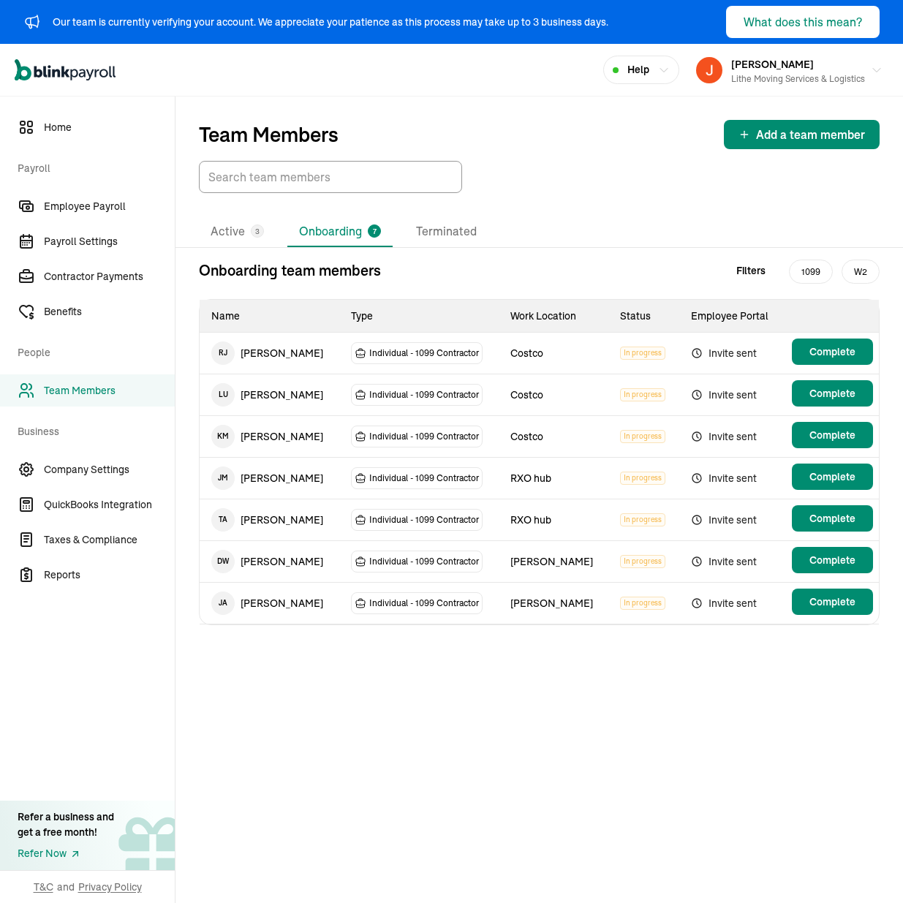
click at [731, 394] on span "Invite sent" at bounding box center [731, 395] width 80 height 18
click at [468, 399] on span "Individual - 1099 Contractor" at bounding box center [424, 395] width 110 height 15
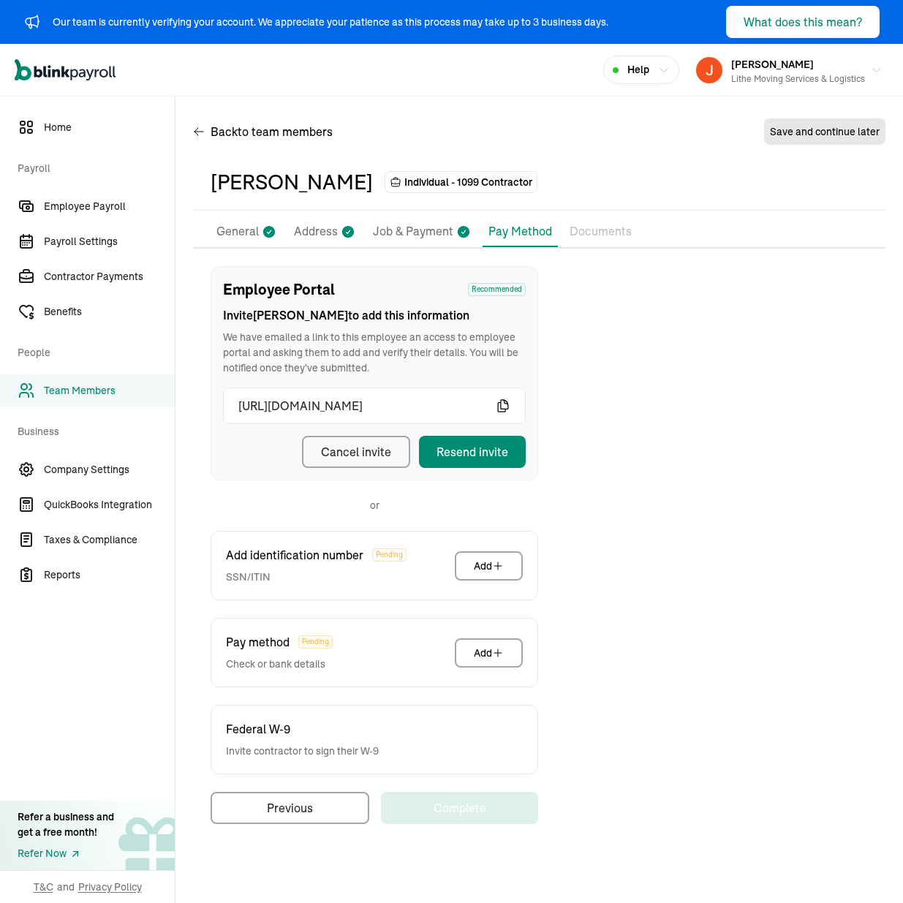
click at [663, 507] on div "Employee Portal Recommended Invite [GEOGRAPHIC_DATA] to add this information We…" at bounding box center [539, 545] width 693 height 558
click at [445, 456] on div "Resend invite" at bounding box center [473, 452] width 72 height 18
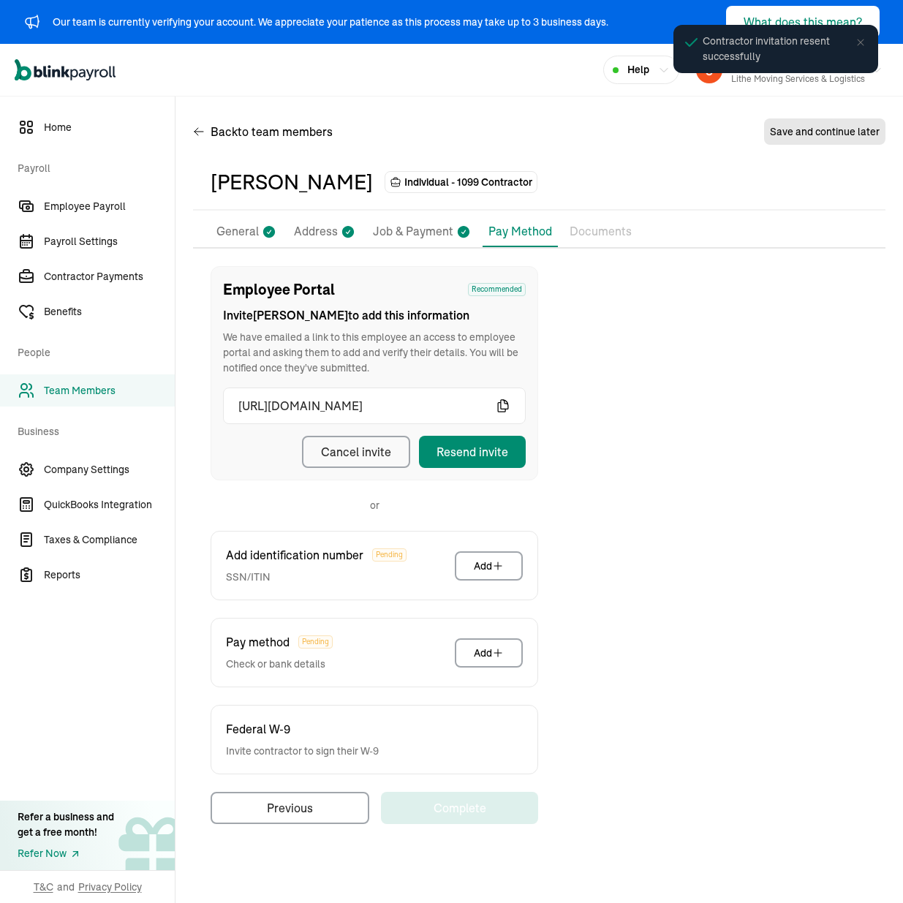
click at [659, 192] on div "[PERSON_NAME] Individual - 1099 Contractor" at bounding box center [540, 182] width 658 height 31
click at [865, 48] on icon at bounding box center [861, 43] width 12 height 12
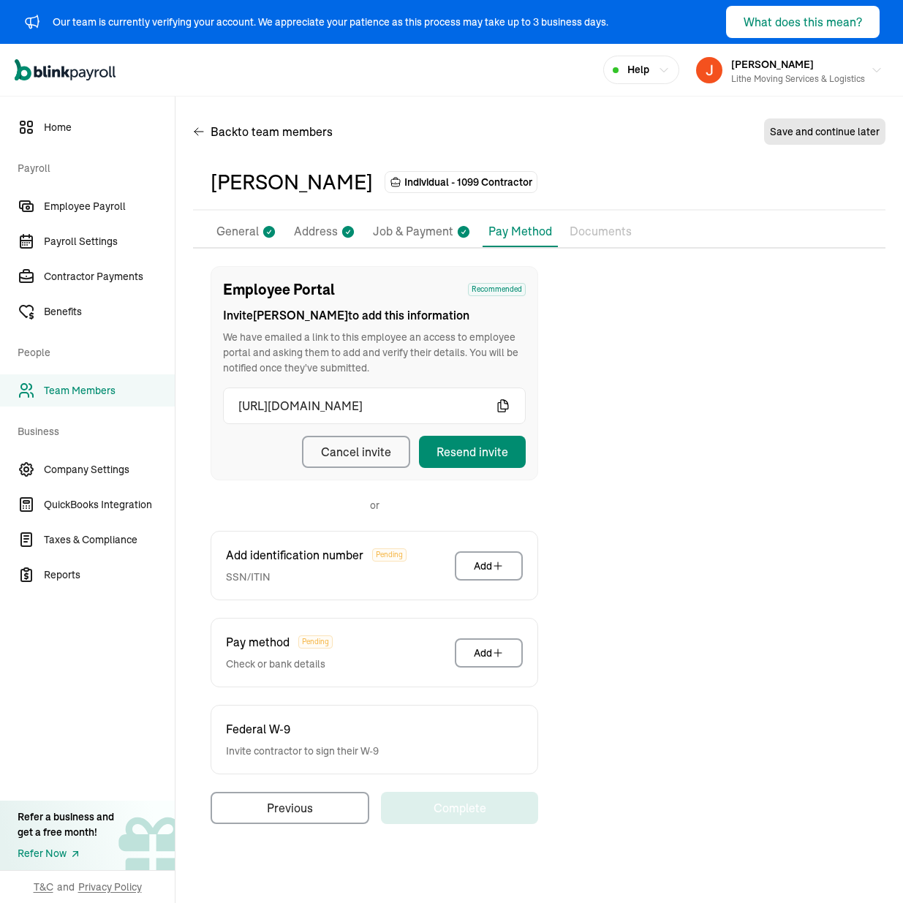
click at [541, 62] on div "Open main menu Help [PERSON_NAME] Lithe Moving Services & Logistics" at bounding box center [451, 70] width 903 height 53
click at [485, 89] on div "Open main menu Help [PERSON_NAME] Lithe Moving Services & Logistics" at bounding box center [451, 70] width 903 height 53
click at [789, 497] on div "Employee Portal Recommended Invite [GEOGRAPHIC_DATA] to add this information We…" at bounding box center [539, 545] width 693 height 558
click at [422, 231] on p "Job & Payment" at bounding box center [413, 231] width 80 height 19
select select "[STREET_ADDRESS]"
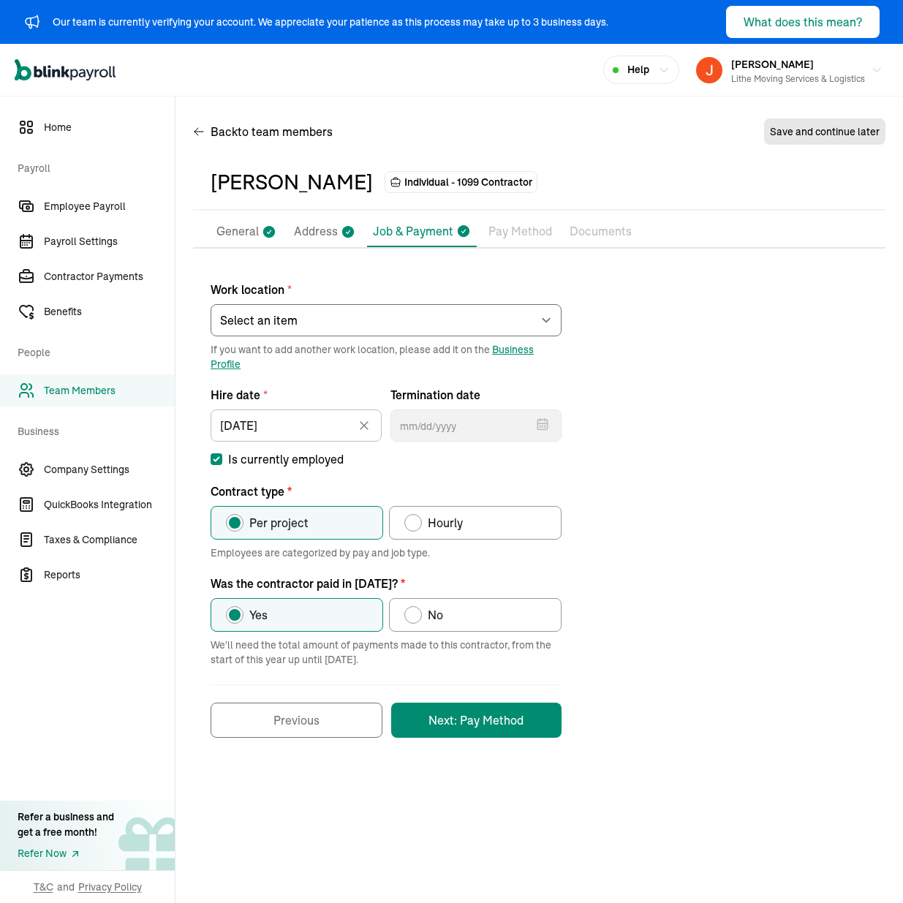
click at [538, 135] on div "Back to team members Save and continue later" at bounding box center [539, 134] width 693 height 41
click at [98, 234] on span "Payroll Settings" at bounding box center [109, 241] width 131 height 15
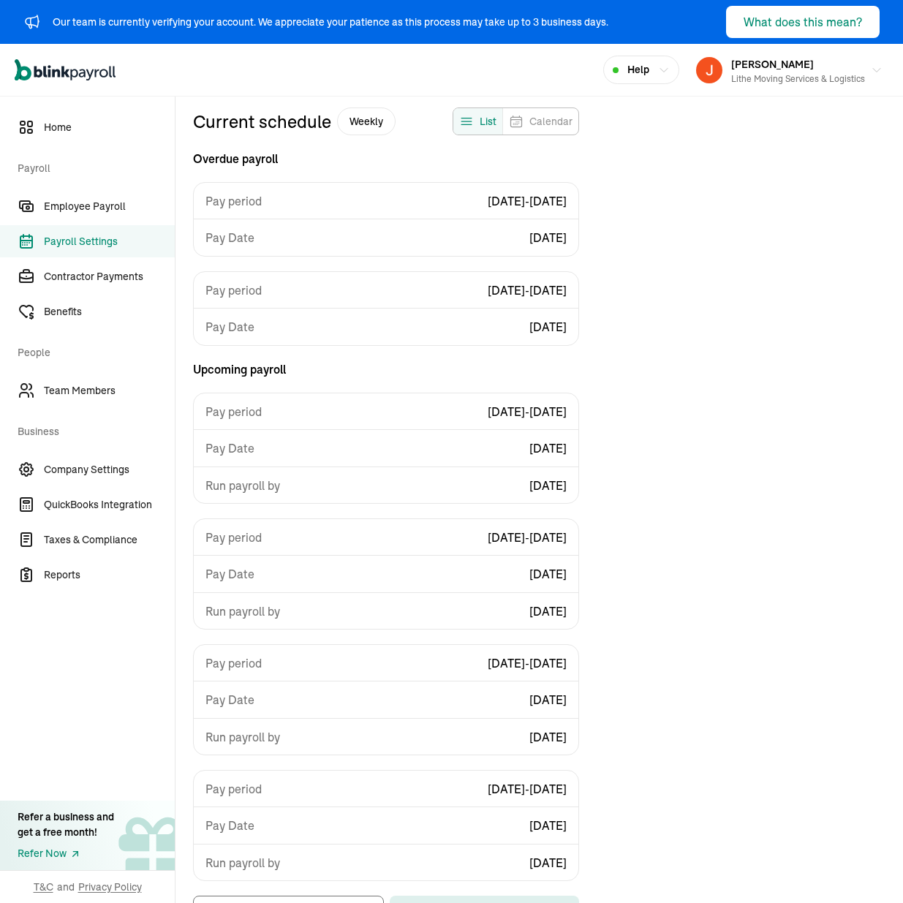
scroll to position [160, 0]
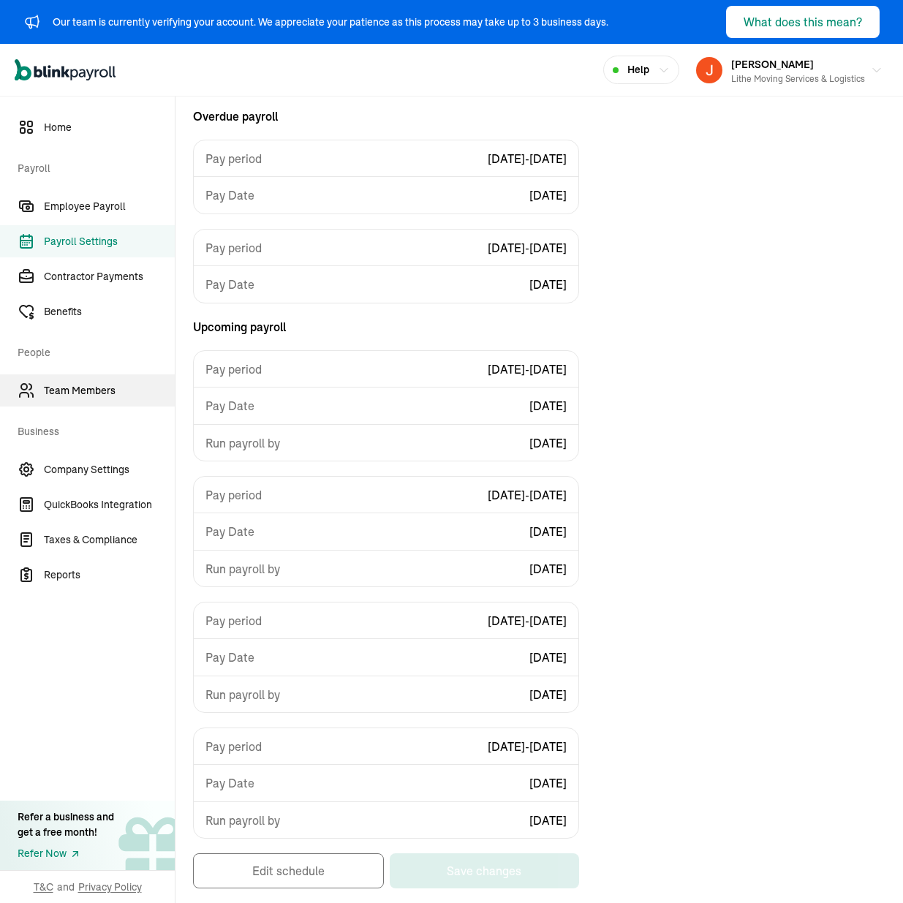
click at [108, 379] on link "Team Members" at bounding box center [87, 391] width 175 height 32
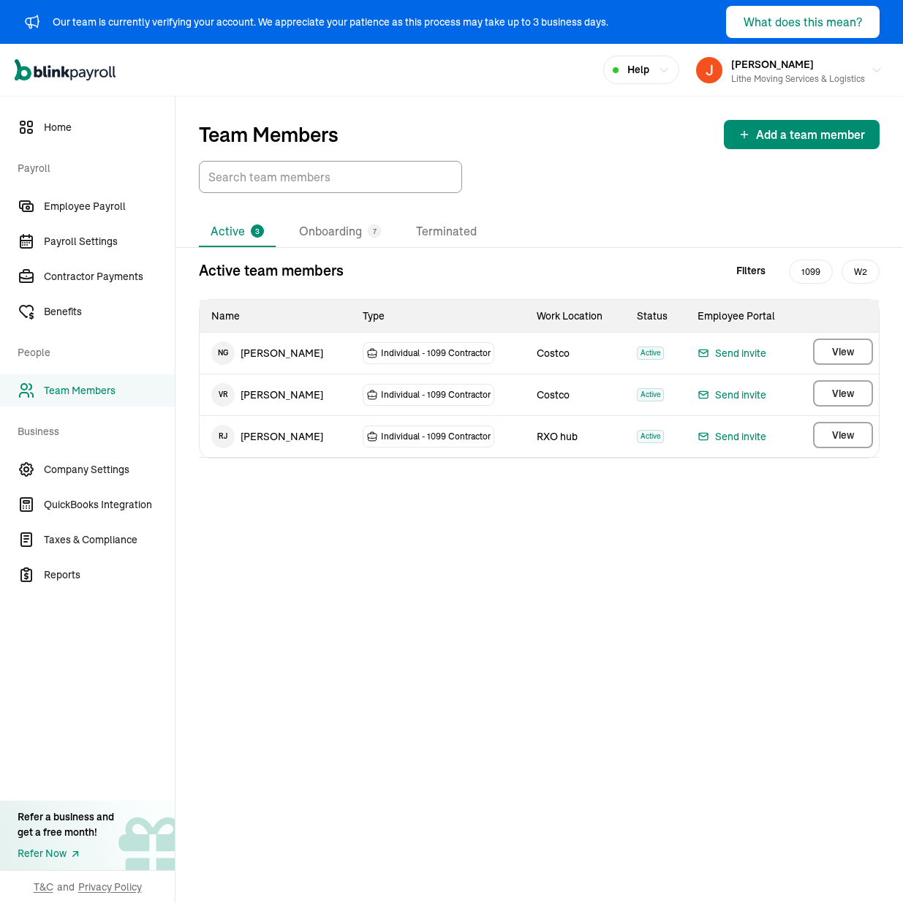
click at [491, 582] on div "Active 3 Onboarding 7 Terminated Active team members Filters 1099 W2 Name Type …" at bounding box center [540, 505] width 728 height 577
click at [524, 199] on div "Active 3 Onboarding 7 Terminated Active team members Filters 1099 W2 Name Type …" at bounding box center [540, 505] width 728 height 624
click at [528, 124] on div "Team Members Add a team member" at bounding box center [539, 134] width 681 height 29
